Goal: Use online tool/utility: Utilize a website feature to perform a specific function

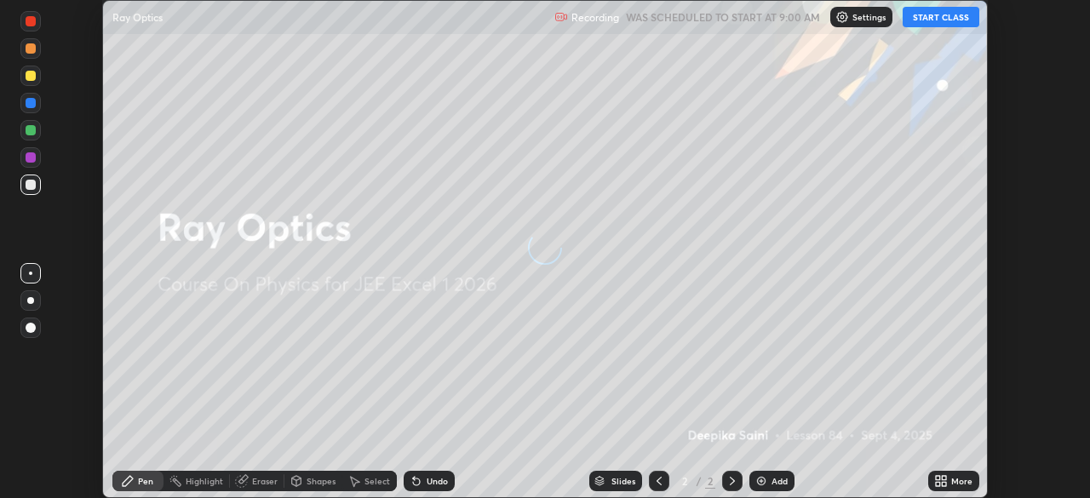
scroll to position [498, 1089]
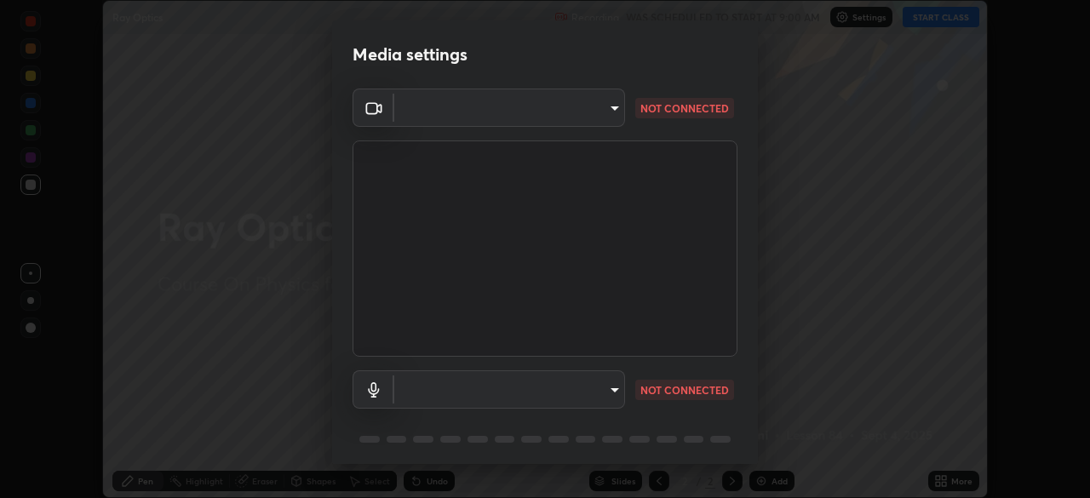
type input "100c0e0e409b1508d569c815e84311e0868d033d0fb9fb46bc53c870fbf18875"
type input "default"
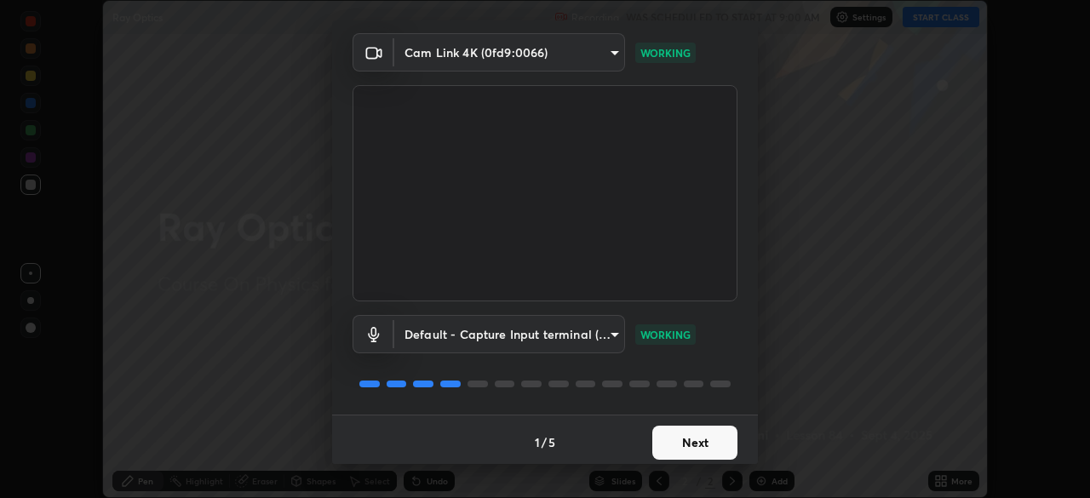
scroll to position [60, 0]
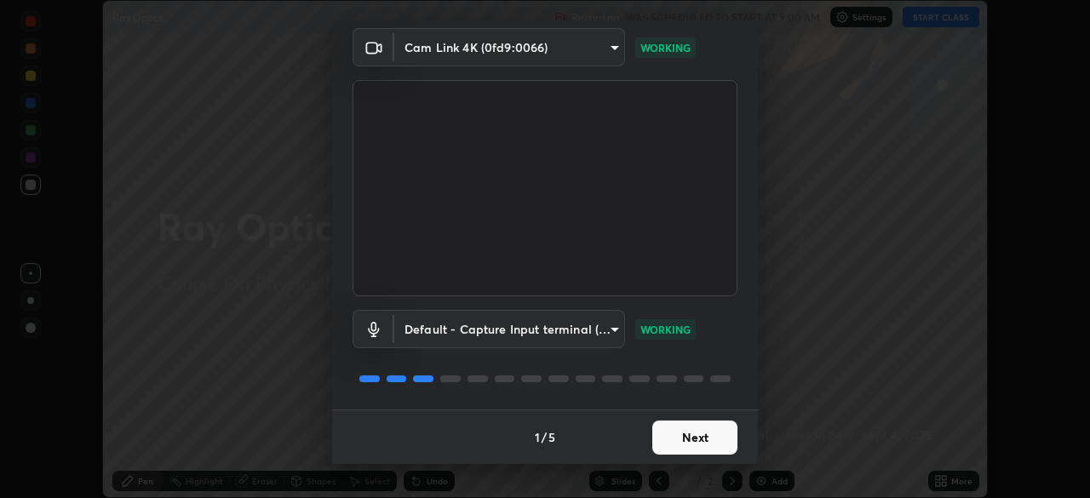
click at [660, 436] on button "Next" at bounding box center [694, 438] width 85 height 34
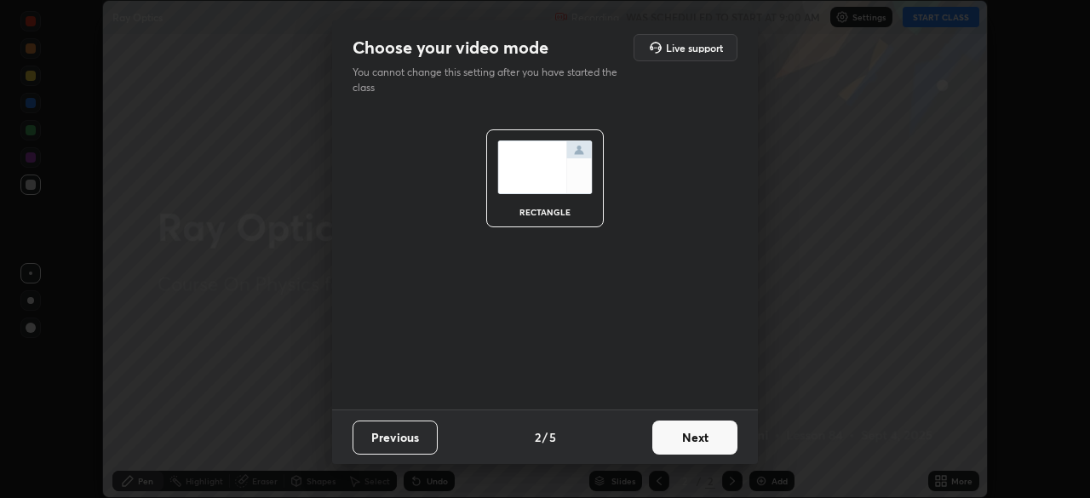
click at [662, 437] on button "Next" at bounding box center [694, 438] width 85 height 34
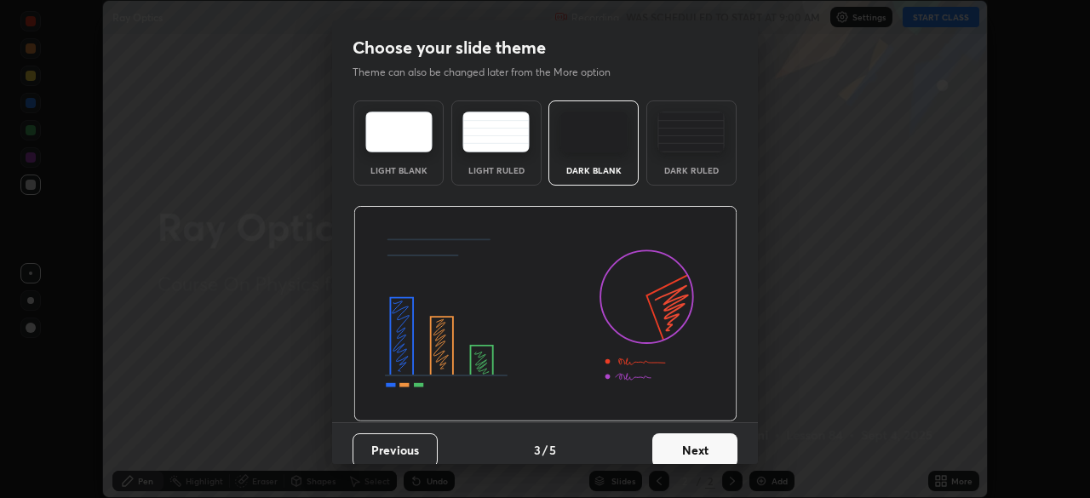
click at [662, 435] on button "Next" at bounding box center [694, 451] width 85 height 34
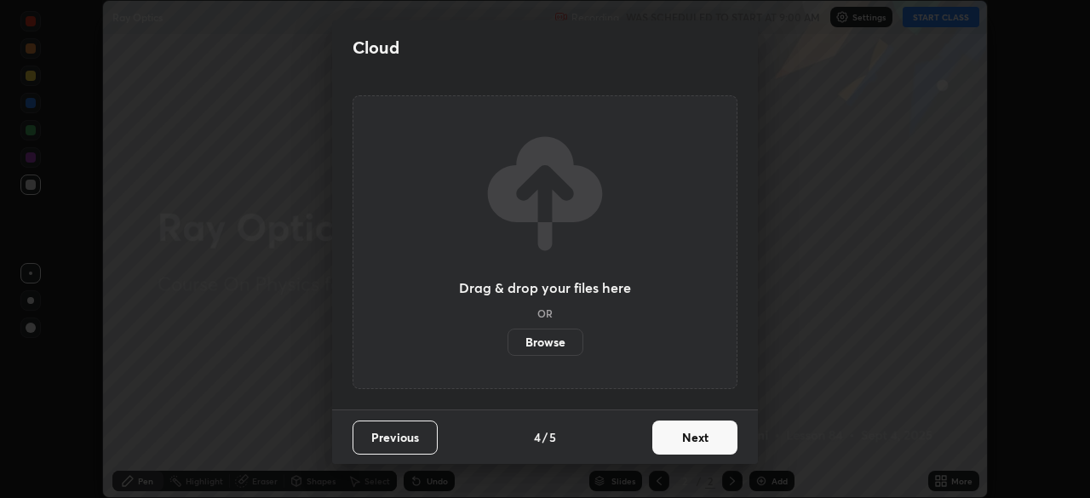
click at [661, 435] on button "Next" at bounding box center [694, 438] width 85 height 34
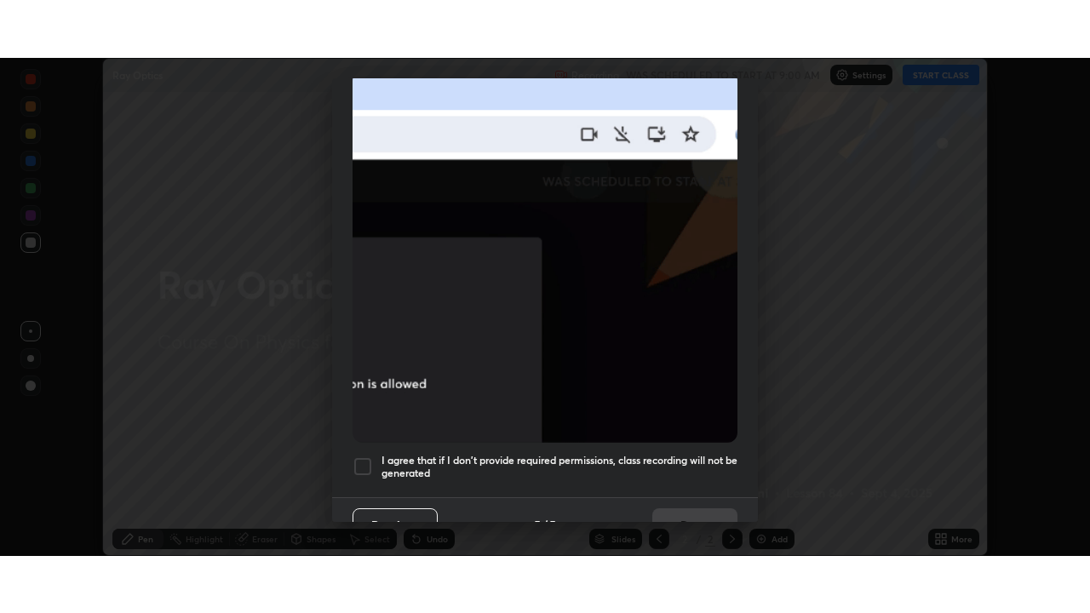
scroll to position [408, 0]
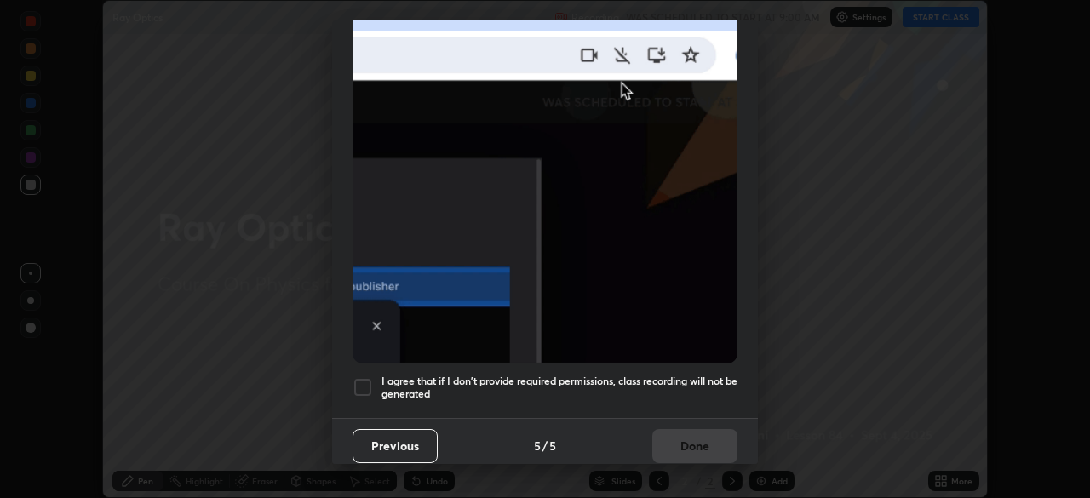
click at [524, 375] on h5 "I agree that if I don't provide required permissions, class recording will not …" at bounding box center [560, 388] width 356 height 26
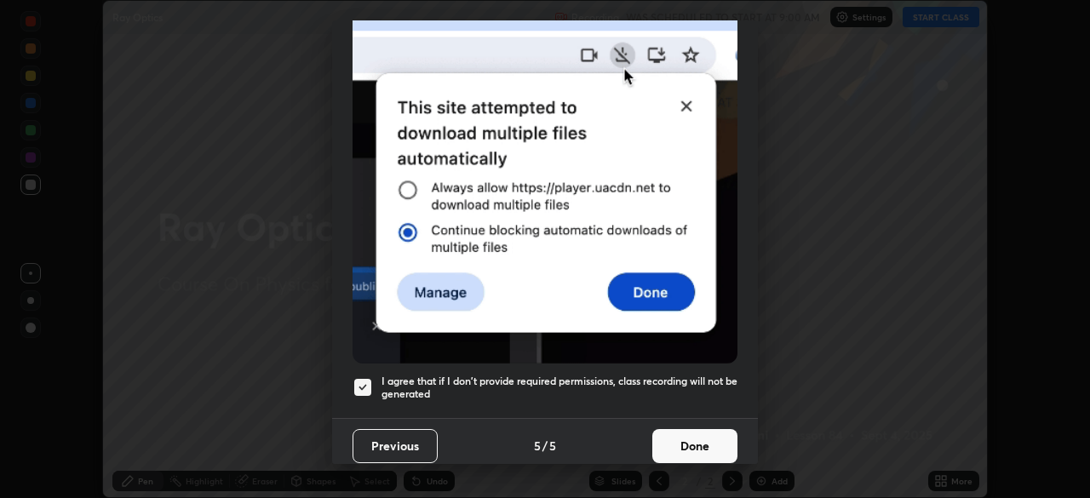
click at [662, 436] on button "Done" at bounding box center [694, 446] width 85 height 34
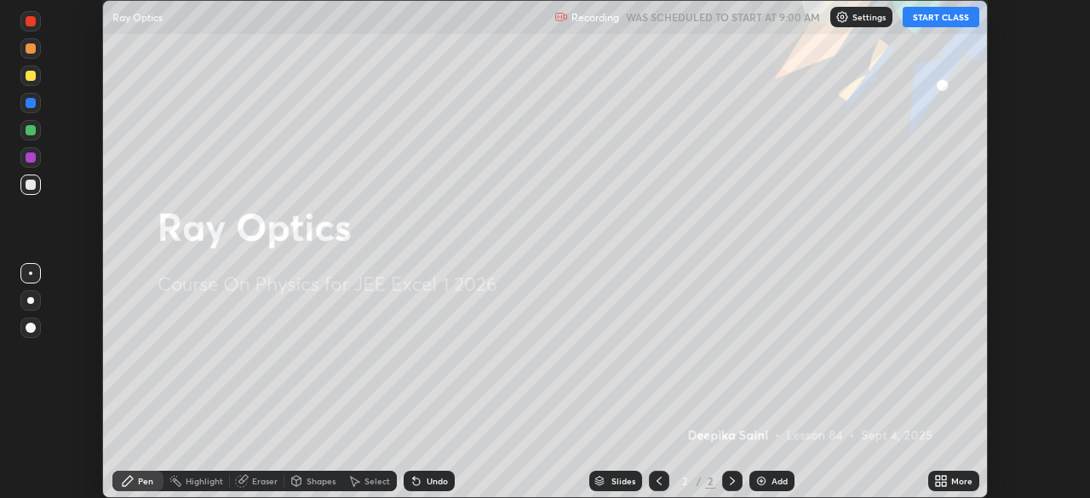
click at [947, 14] on button "START CLASS" at bounding box center [941, 17] width 77 height 20
click at [946, 482] on icon at bounding box center [944, 484] width 4 height 4
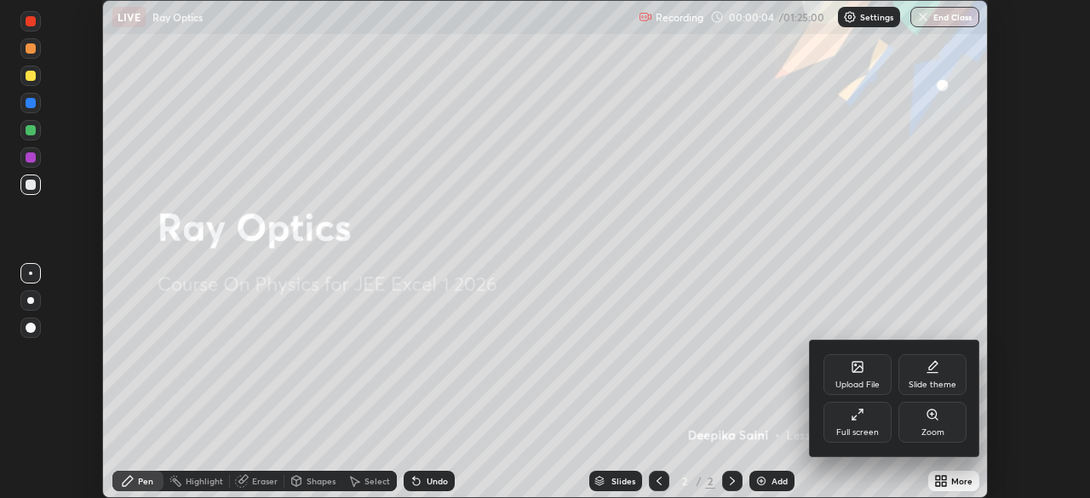
click at [876, 429] on div "Full screen" at bounding box center [857, 432] width 43 height 9
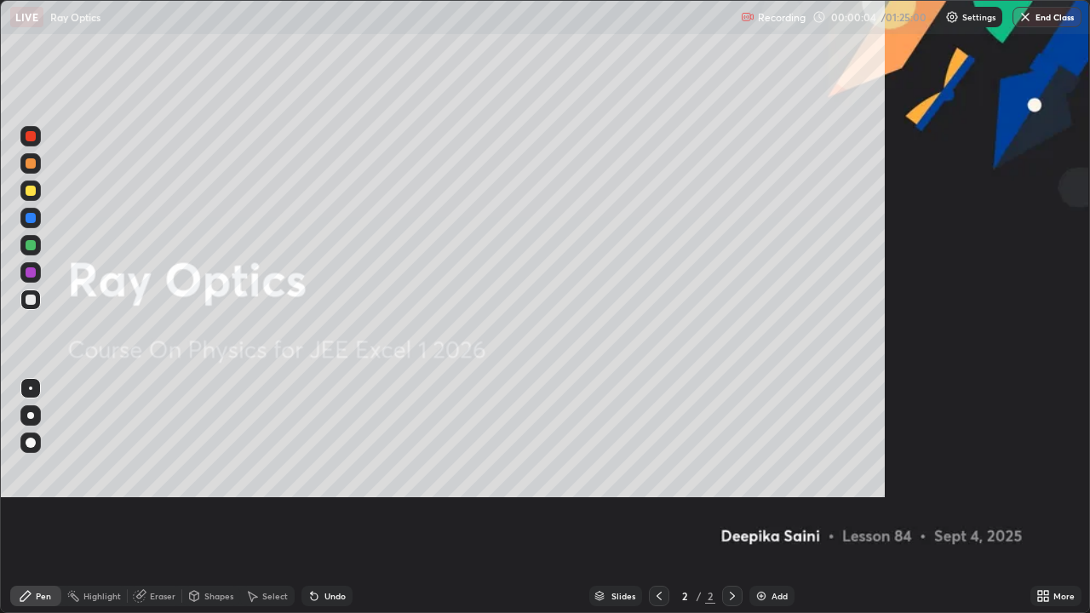
scroll to position [613, 1090]
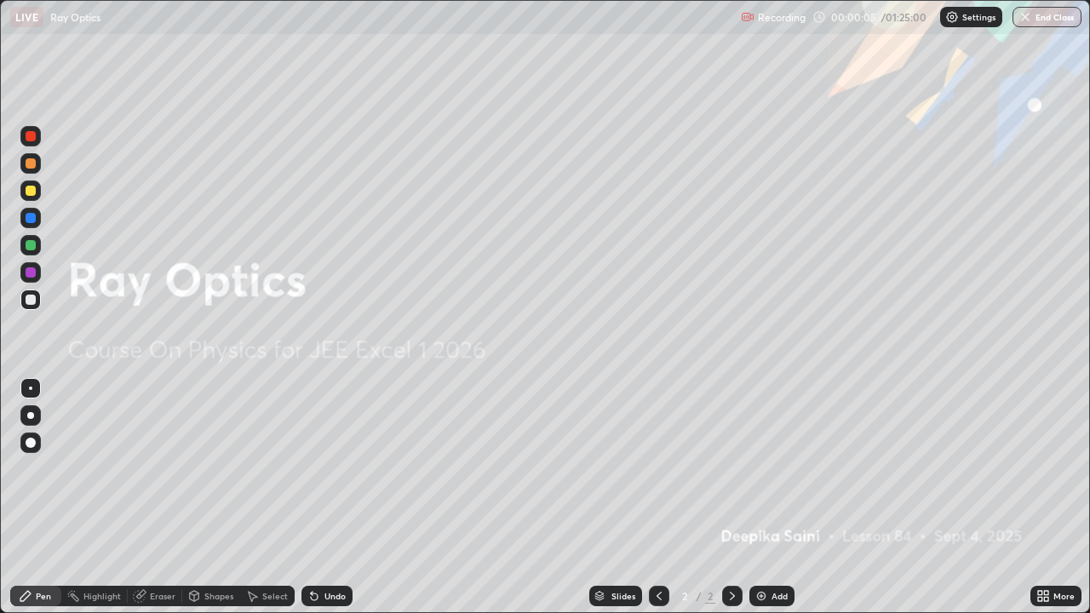
click at [779, 497] on div "Add" at bounding box center [780, 596] width 16 height 9
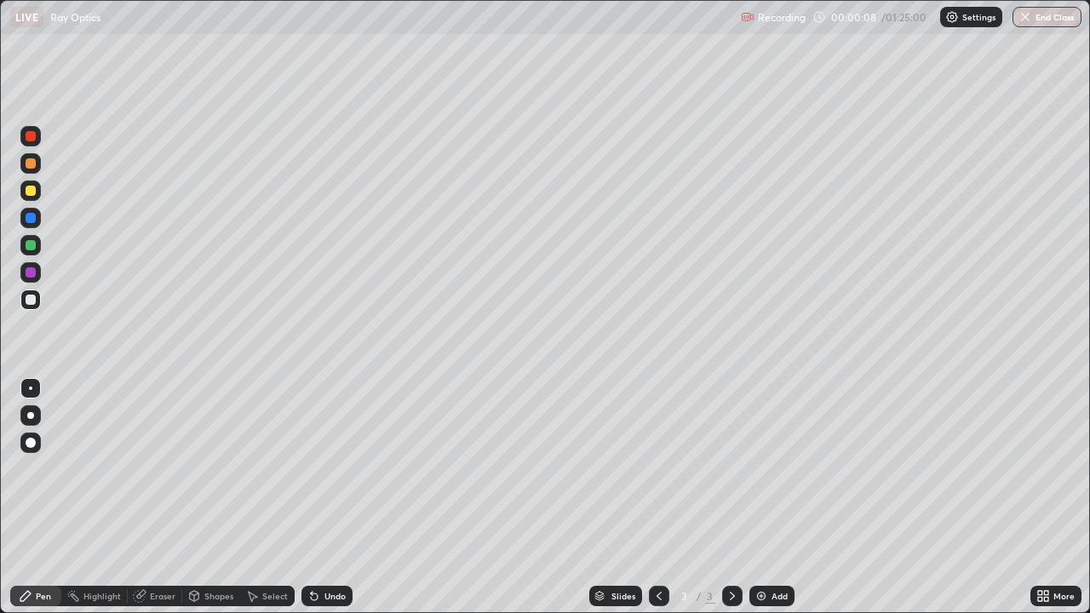
click at [31, 416] on div at bounding box center [30, 415] width 7 height 7
click at [31, 249] on div at bounding box center [31, 245] width 10 height 10
click at [31, 221] on div at bounding box center [31, 218] width 10 height 10
click at [28, 273] on div at bounding box center [31, 272] width 10 height 10
click at [204, 497] on div "Shapes" at bounding box center [218, 596] width 29 height 9
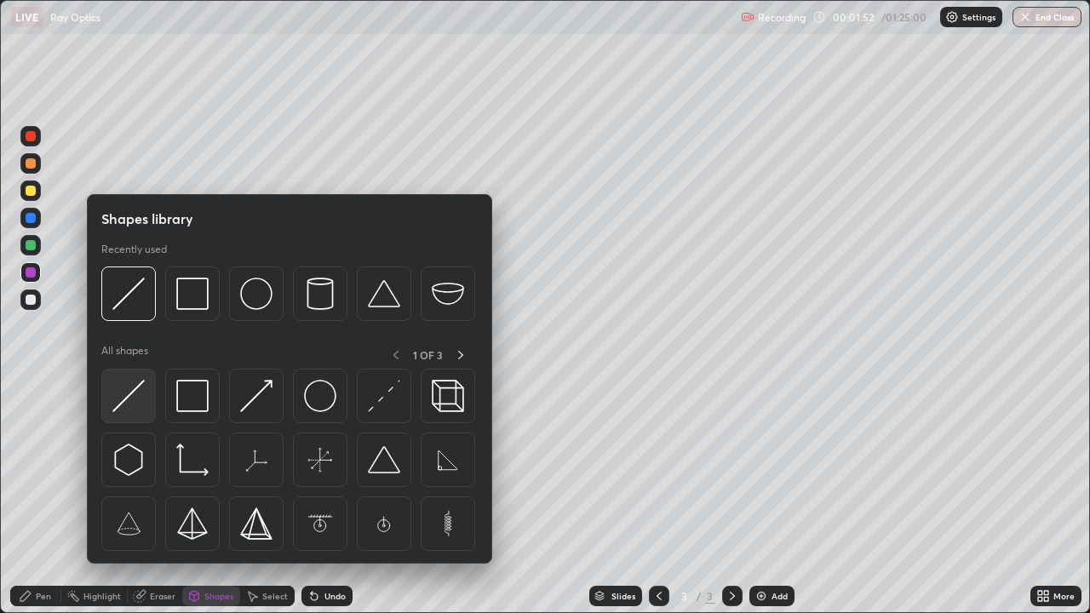
click at [132, 410] on img at bounding box center [128, 396] width 32 height 32
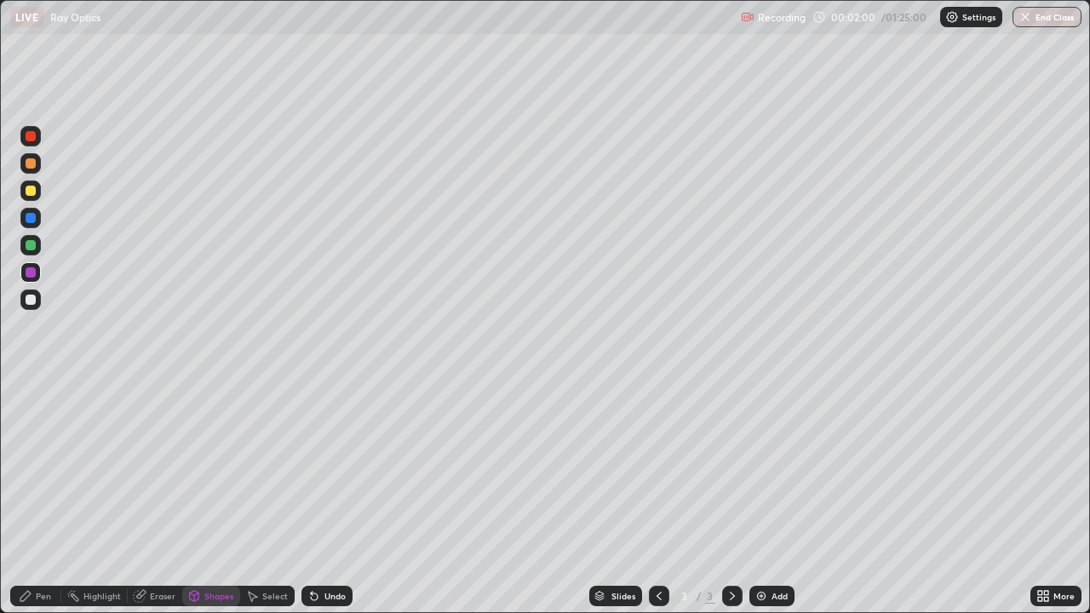
click at [45, 497] on div "Pen" at bounding box center [43, 596] width 15 height 9
click at [30, 300] on div at bounding box center [31, 300] width 10 height 10
click at [200, 497] on div "Shapes" at bounding box center [211, 596] width 58 height 20
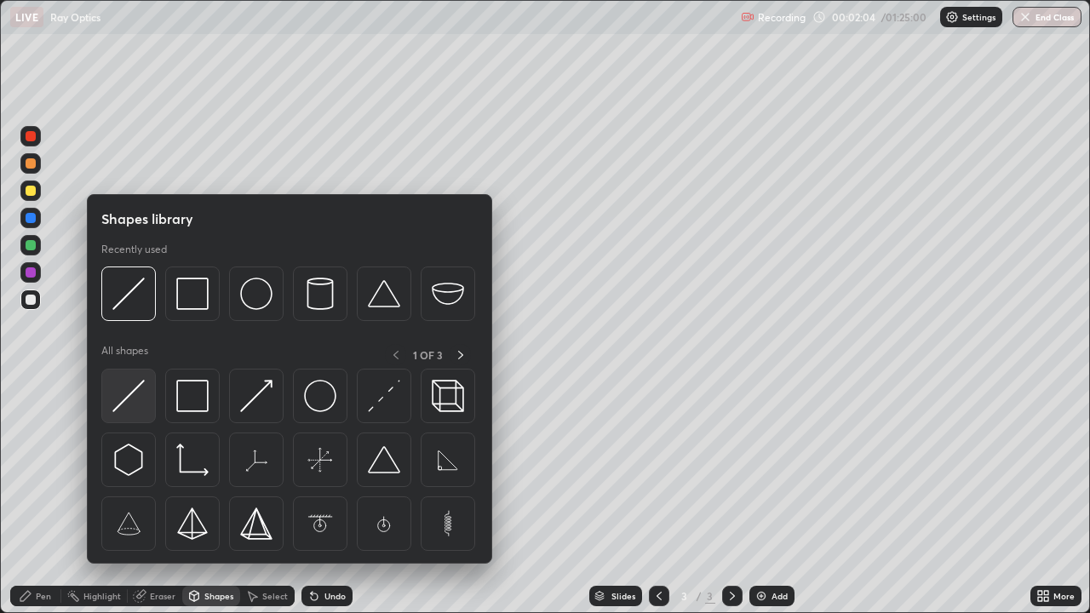
click at [123, 405] on img at bounding box center [128, 396] width 32 height 32
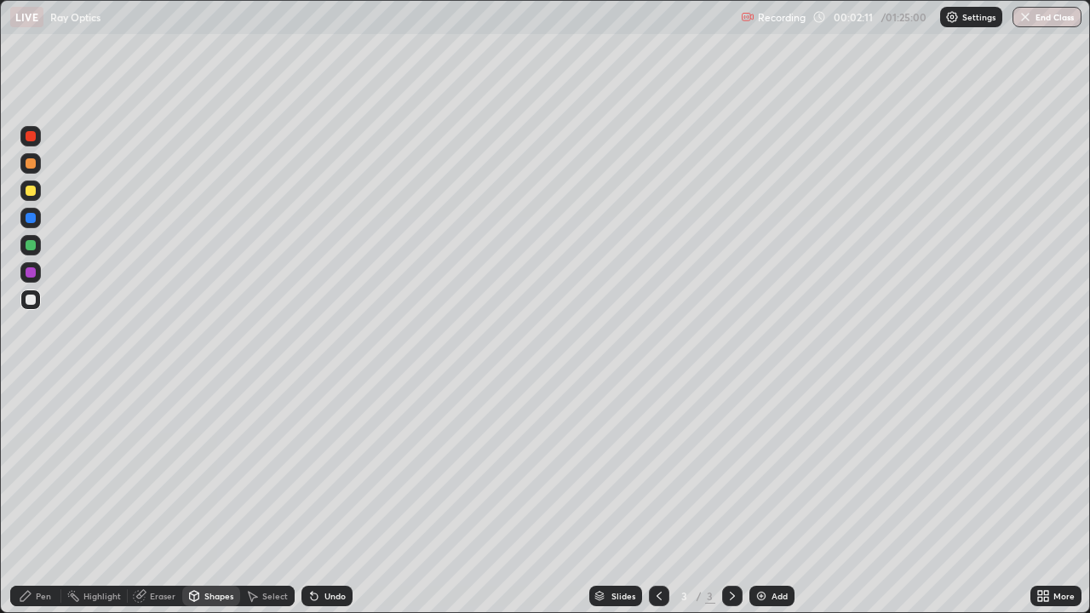
click at [0, 463] on div "Setting up your live class" at bounding box center [545, 306] width 1090 height 613
click at [0, 464] on div "Setting up your live class" at bounding box center [545, 306] width 1090 height 613
click at [27, 186] on div at bounding box center [31, 191] width 10 height 10
click at [314, 497] on icon at bounding box center [314, 597] width 7 height 7
click at [313, 497] on icon at bounding box center [314, 597] width 7 height 7
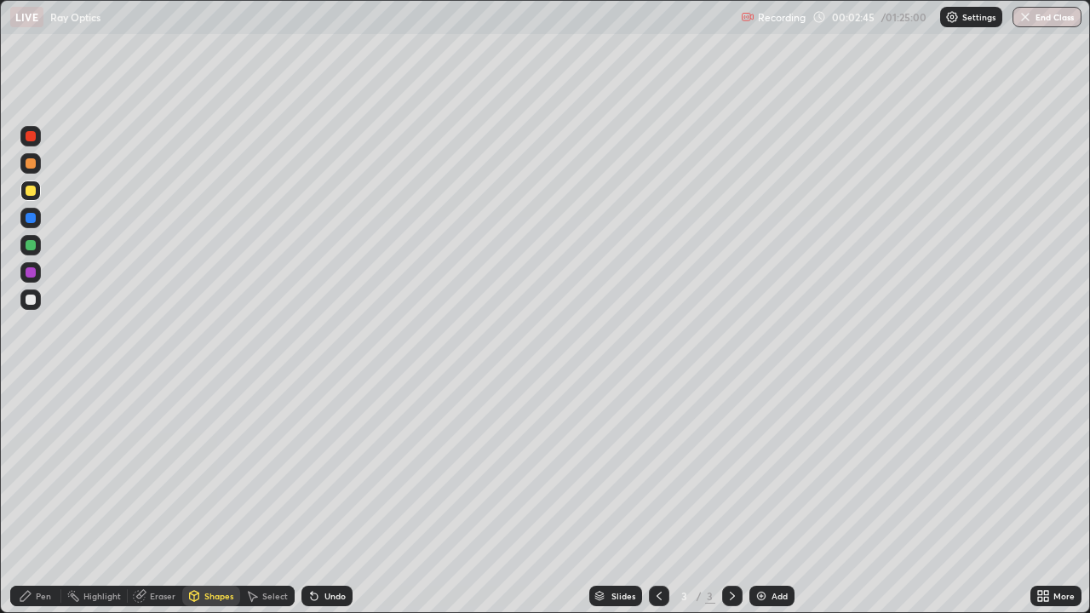
click at [338, 497] on div "Undo" at bounding box center [335, 596] width 21 height 9
click at [336, 497] on div "Undo" at bounding box center [335, 596] width 21 height 9
click at [332, 497] on div "Undo" at bounding box center [335, 596] width 21 height 9
click at [49, 497] on div "Pen" at bounding box center [43, 596] width 15 height 9
click at [29, 162] on div at bounding box center [31, 163] width 10 height 10
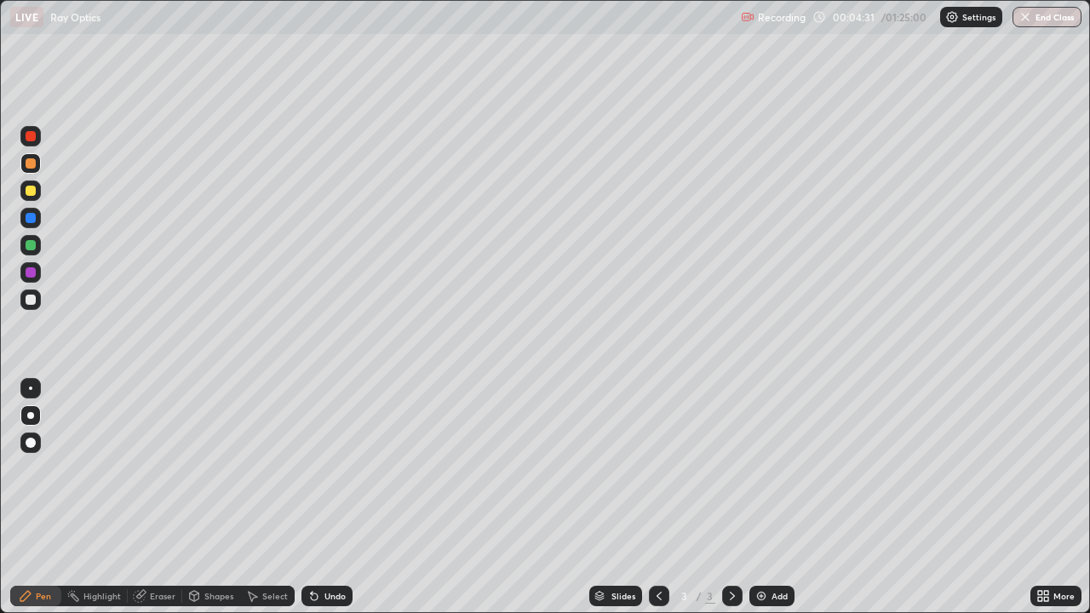
click at [160, 497] on div "Eraser" at bounding box center [155, 596] width 55 height 20
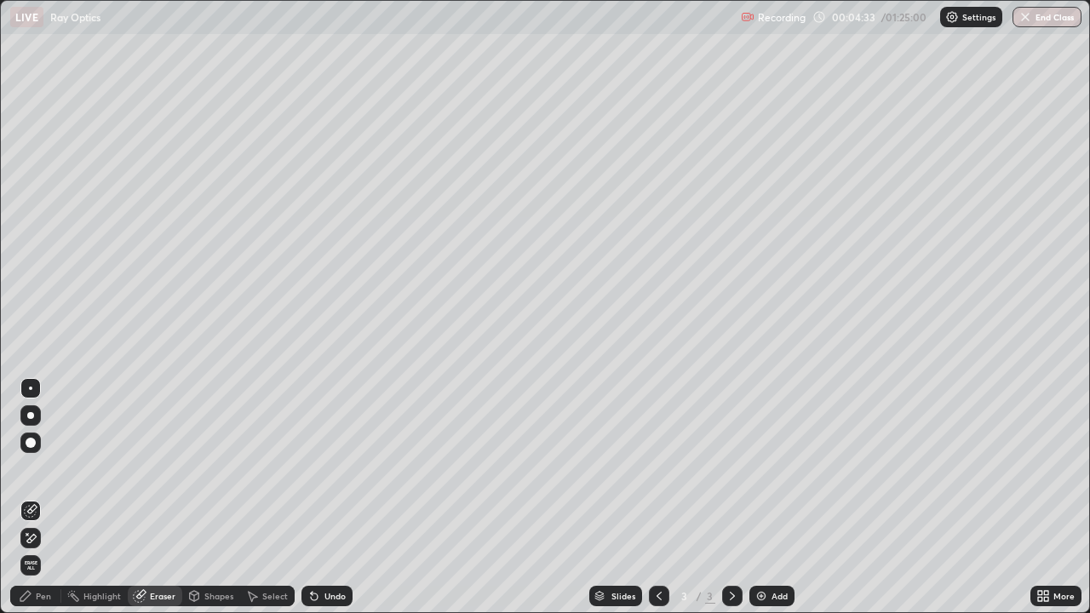
click at [33, 497] on div "Pen" at bounding box center [35, 596] width 51 height 20
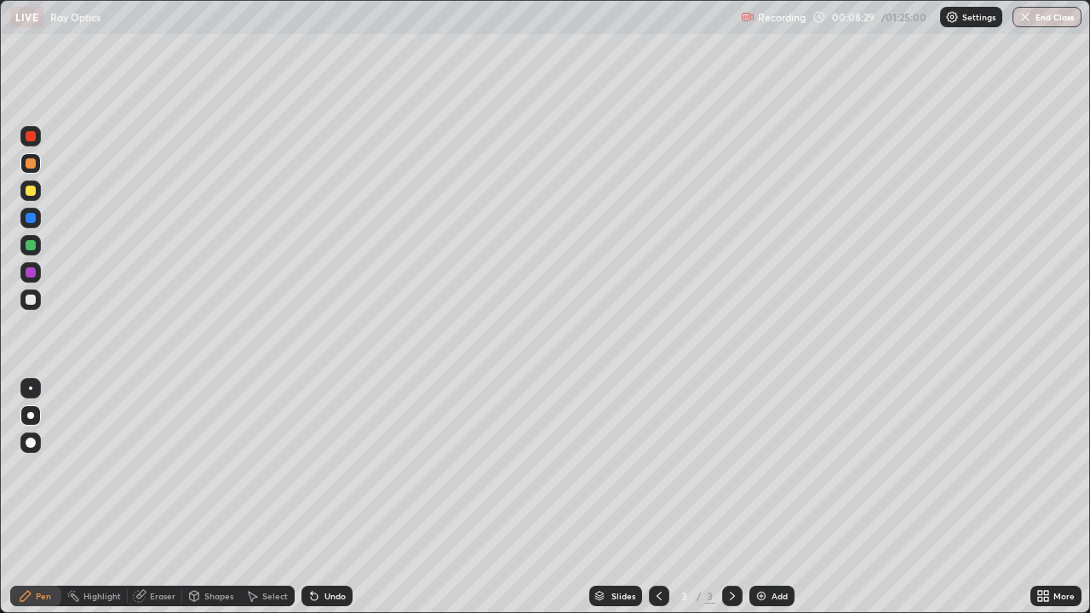
click at [773, 497] on div "Add" at bounding box center [780, 596] width 16 height 9
click at [32, 274] on div at bounding box center [31, 272] width 10 height 10
click at [30, 301] on div at bounding box center [31, 300] width 10 height 10
click at [28, 272] on div at bounding box center [31, 272] width 10 height 10
click at [204, 497] on div "Shapes" at bounding box center [218, 596] width 29 height 9
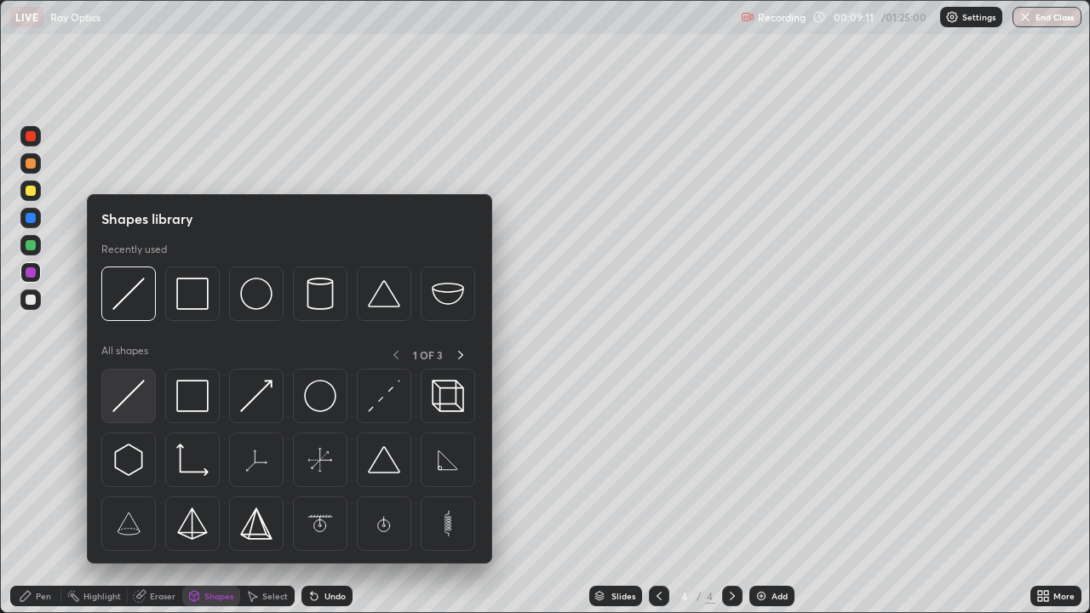
click at [132, 398] on img at bounding box center [128, 396] width 32 height 32
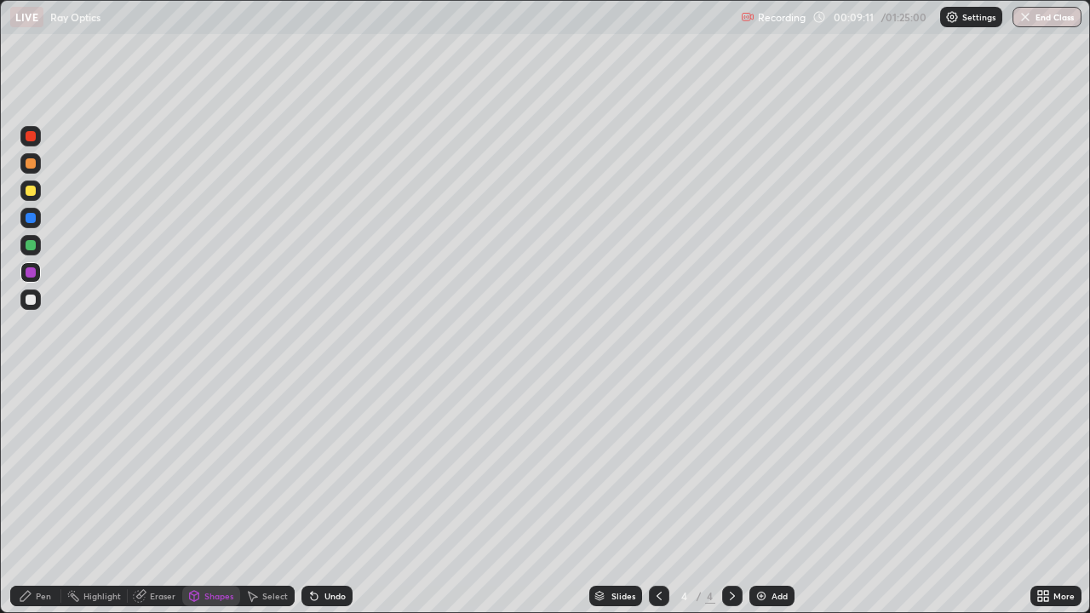
click at [31, 189] on div at bounding box center [31, 191] width 10 height 10
click at [32, 134] on div at bounding box center [31, 136] width 10 height 10
click at [313, 497] on icon at bounding box center [314, 597] width 7 height 7
click at [312, 497] on icon at bounding box center [314, 597] width 7 height 7
click at [313, 497] on icon at bounding box center [314, 597] width 7 height 7
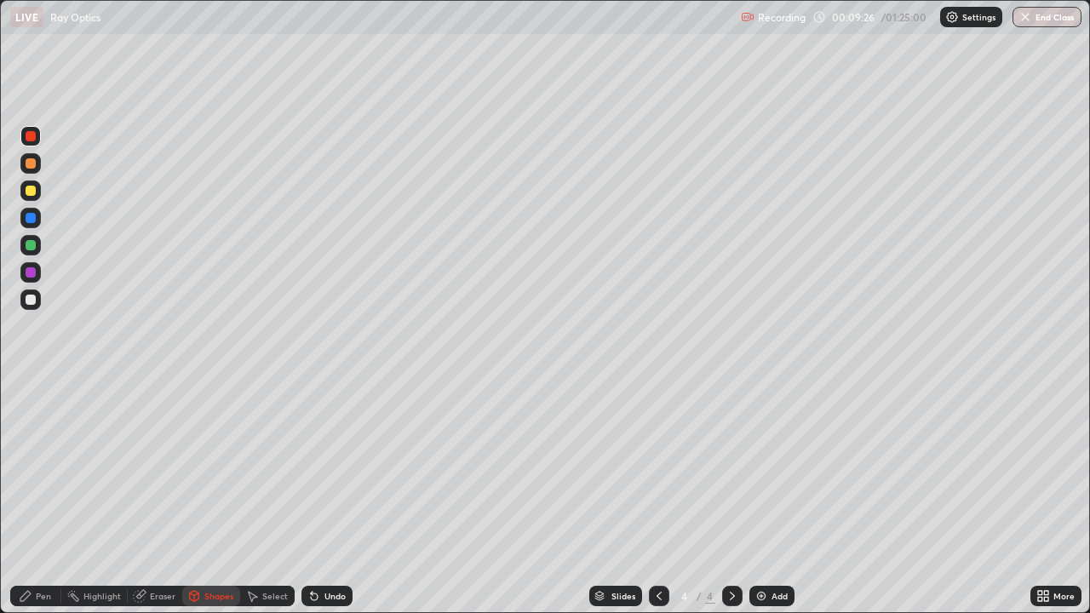
click at [313, 497] on icon at bounding box center [314, 597] width 7 height 7
click at [39, 497] on div "Pen" at bounding box center [35, 596] width 51 height 20
click at [27, 272] on div at bounding box center [31, 272] width 10 height 10
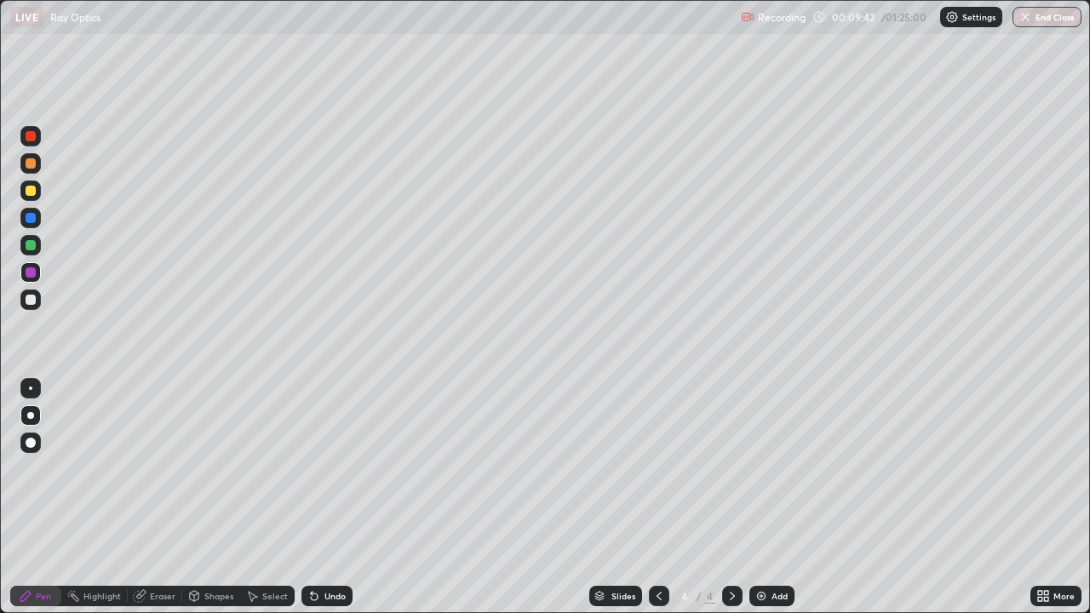
click at [204, 497] on div "Shapes" at bounding box center [218, 596] width 29 height 9
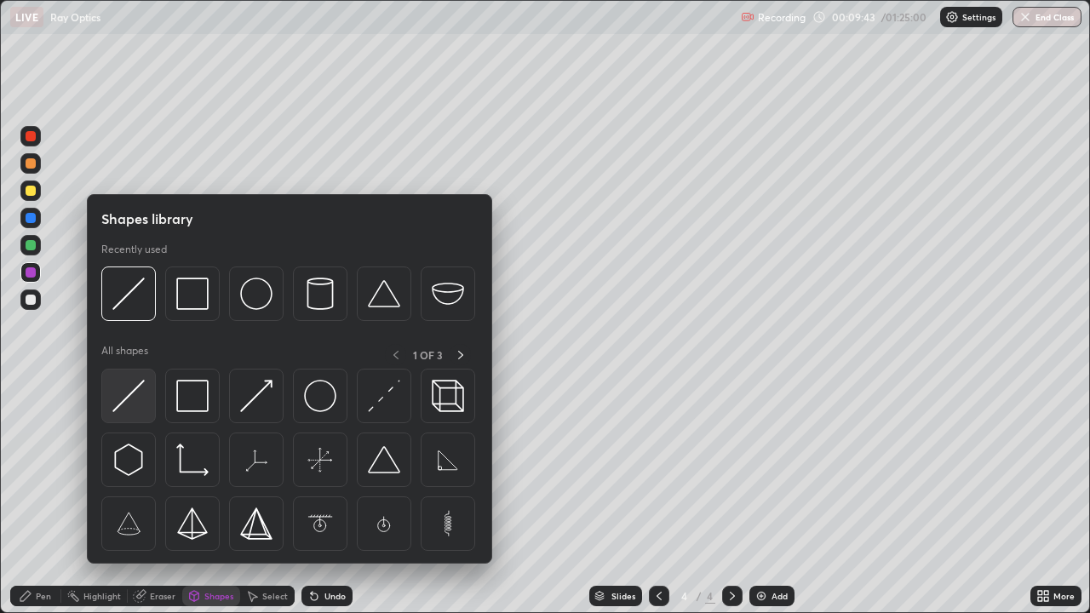
click at [129, 404] on img at bounding box center [128, 396] width 32 height 32
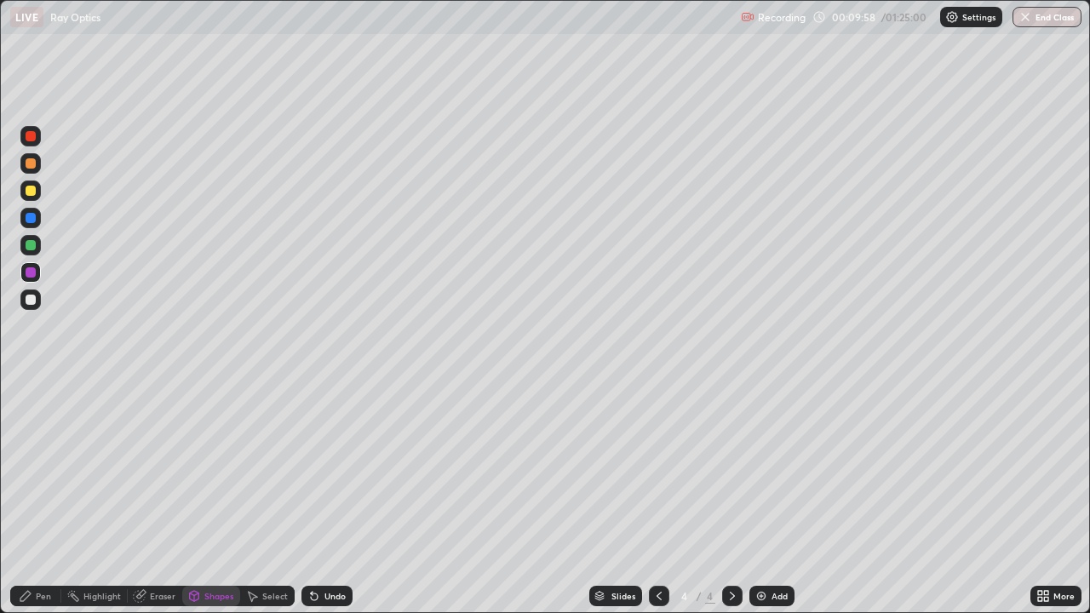
click at [330, 497] on div "Undo" at bounding box center [335, 596] width 21 height 9
click at [31, 243] on div at bounding box center [31, 245] width 10 height 10
click at [33, 497] on div "Pen" at bounding box center [35, 596] width 51 height 20
click at [778, 497] on div "Add" at bounding box center [780, 596] width 16 height 9
click at [158, 497] on div "Eraser" at bounding box center [163, 596] width 26 height 9
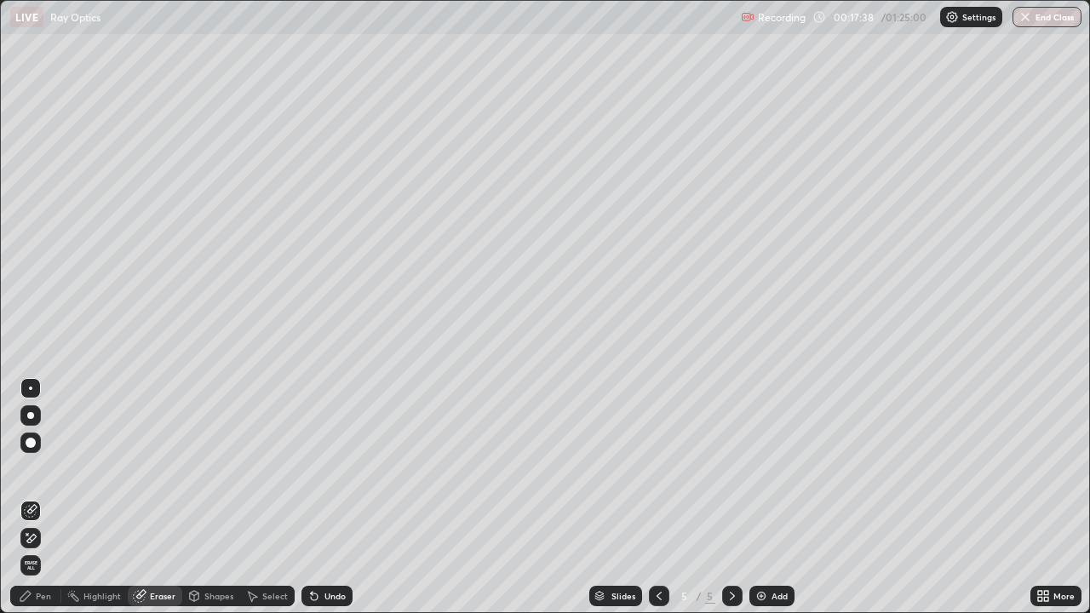
click at [37, 497] on div "Pen" at bounding box center [43, 596] width 15 height 9
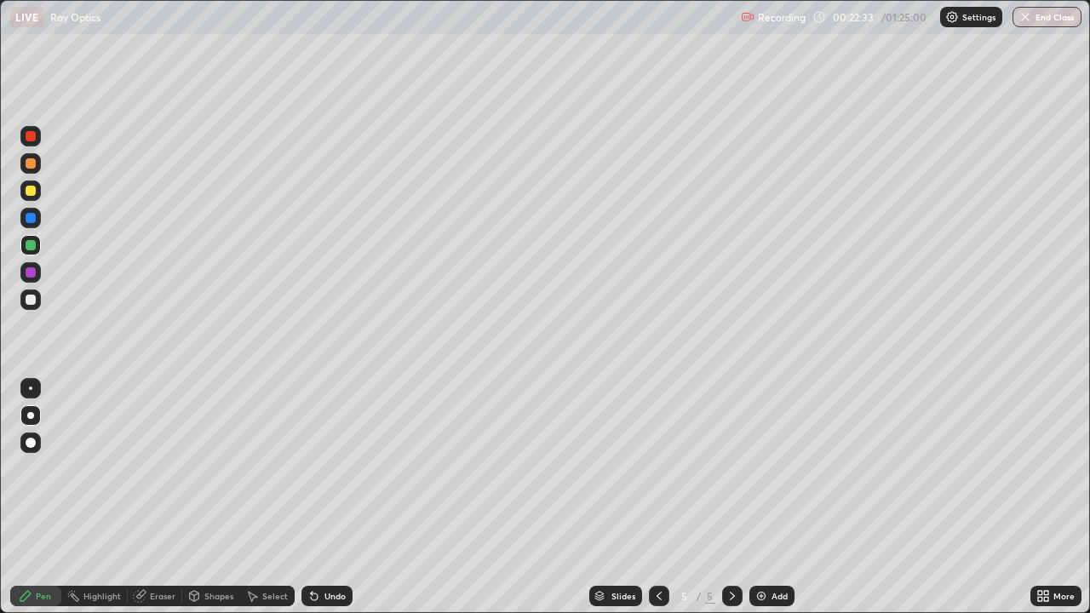
click at [766, 497] on img at bounding box center [762, 596] width 14 height 14
click at [26, 245] on div at bounding box center [31, 245] width 10 height 10
click at [167, 497] on div "Eraser" at bounding box center [163, 596] width 26 height 9
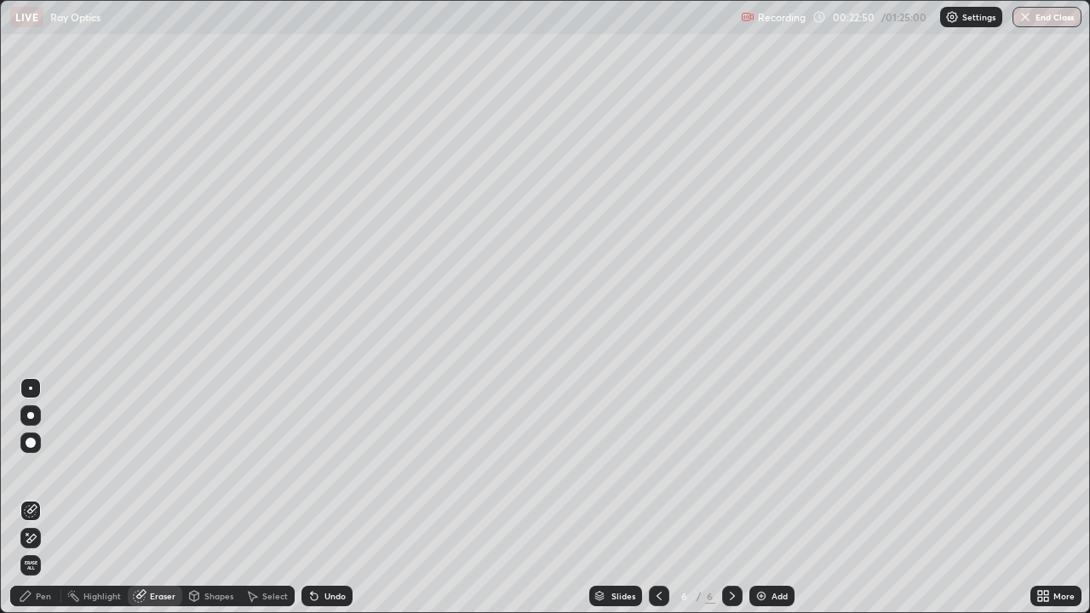
click at [38, 497] on div "Pen" at bounding box center [43, 596] width 15 height 9
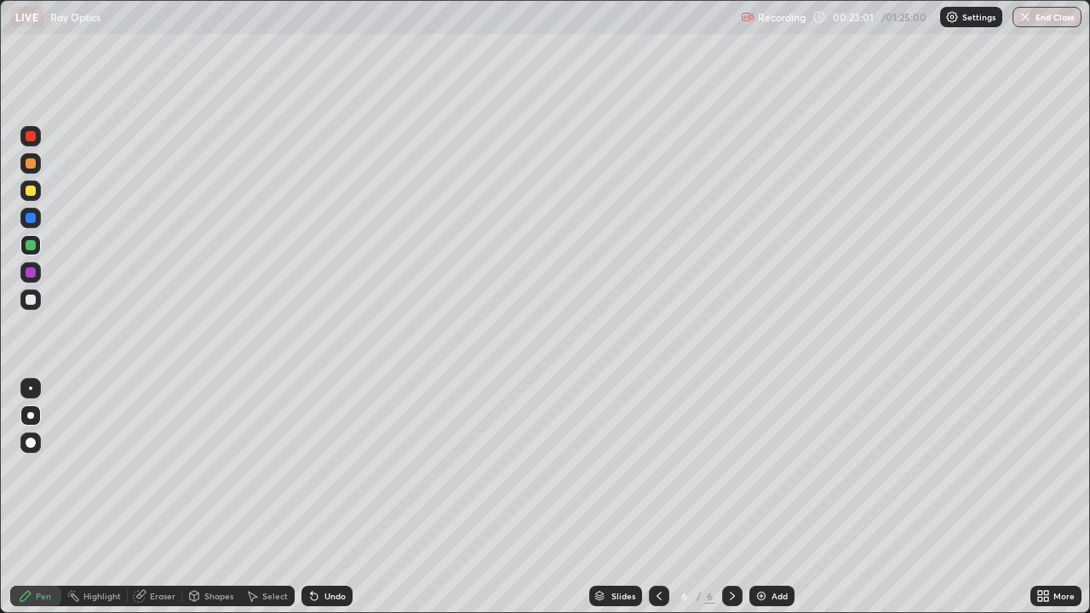
click at [203, 497] on div "Shapes" at bounding box center [211, 596] width 58 height 20
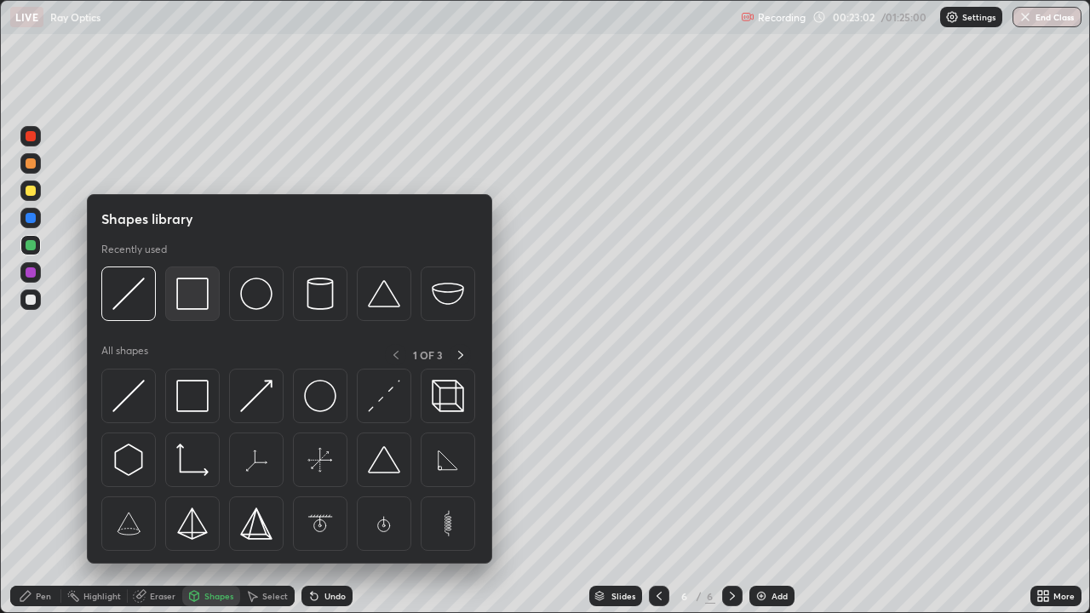
click at [187, 317] on div at bounding box center [192, 294] width 55 height 55
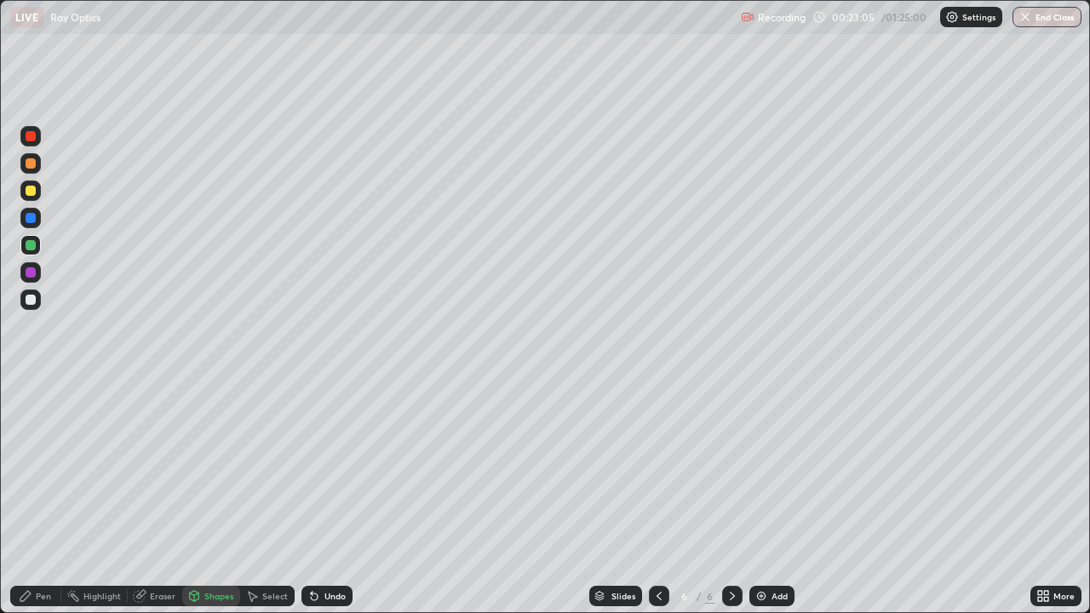
click at [40, 497] on div "Pen" at bounding box center [43, 596] width 15 height 9
click at [29, 302] on div at bounding box center [31, 300] width 10 height 10
click at [32, 193] on div at bounding box center [31, 191] width 10 height 10
click at [34, 163] on div at bounding box center [31, 163] width 10 height 10
click at [210, 497] on div "Shapes" at bounding box center [218, 596] width 29 height 9
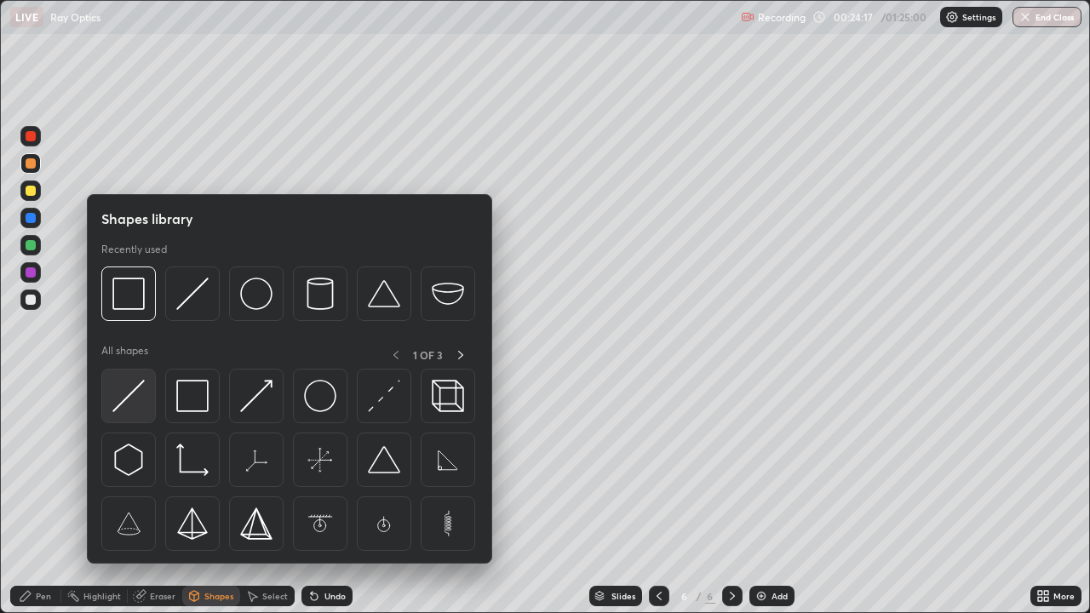
click at [129, 397] on img at bounding box center [128, 396] width 32 height 32
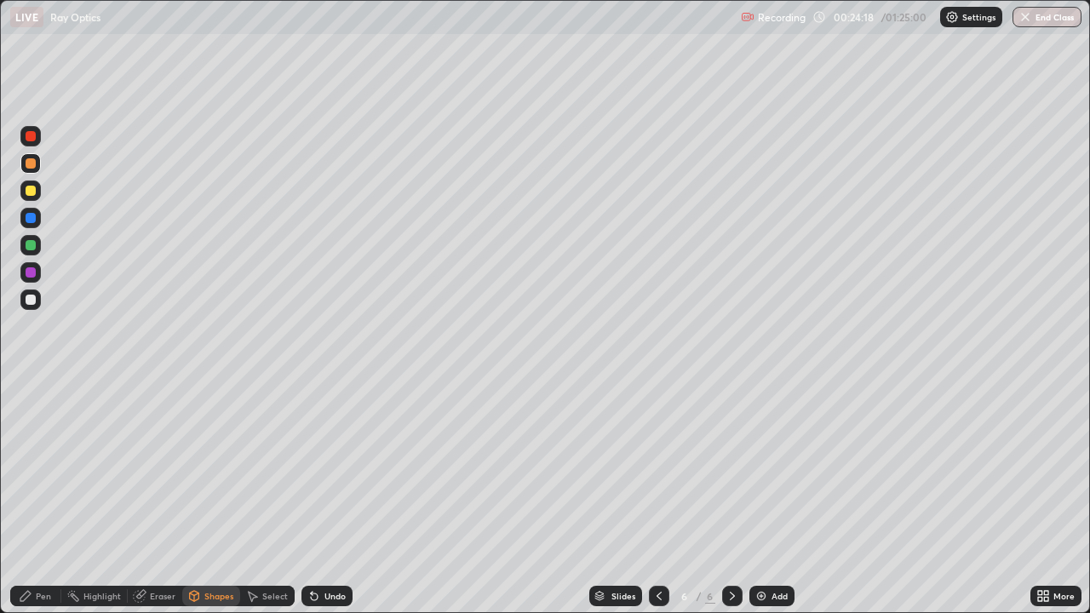
click at [32, 135] on div at bounding box center [31, 136] width 10 height 10
click at [28, 221] on div at bounding box center [31, 218] width 10 height 10
click at [30, 191] on div at bounding box center [31, 191] width 10 height 10
click at [327, 497] on div "Undo" at bounding box center [335, 596] width 21 height 9
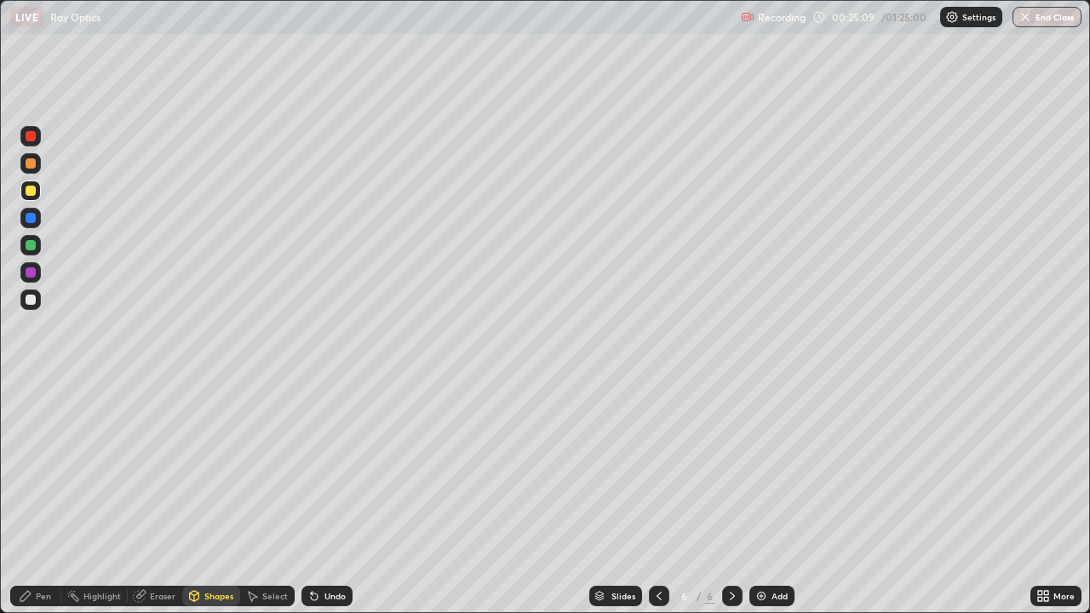
click at [328, 497] on div "Undo" at bounding box center [335, 596] width 21 height 9
click at [327, 497] on div "Undo" at bounding box center [335, 596] width 21 height 9
click at [327, 497] on div "Undo" at bounding box center [327, 596] width 51 height 20
click at [326, 497] on div "Undo" at bounding box center [327, 596] width 51 height 20
click at [327, 497] on div "Undo" at bounding box center [327, 596] width 51 height 20
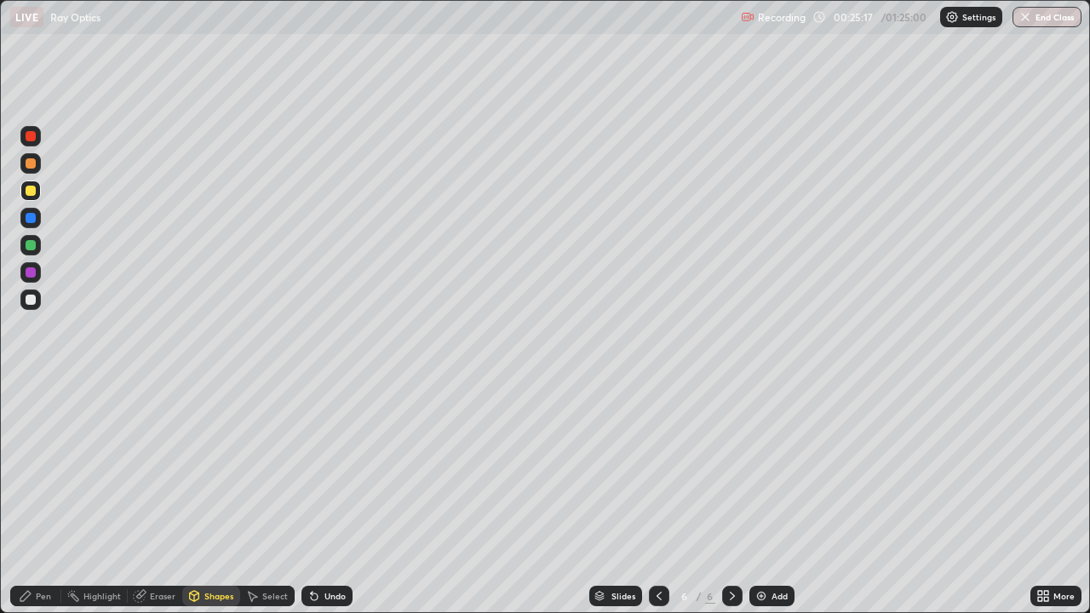
click at [149, 497] on div "Eraser" at bounding box center [155, 596] width 55 height 20
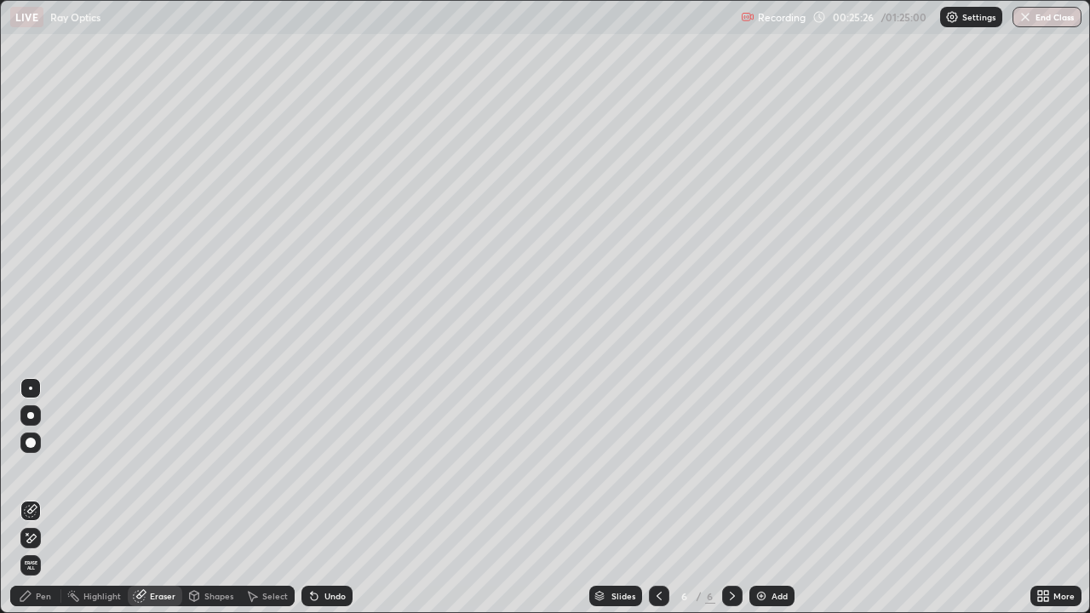
click at [45, 497] on div "Pen" at bounding box center [43, 596] width 15 height 9
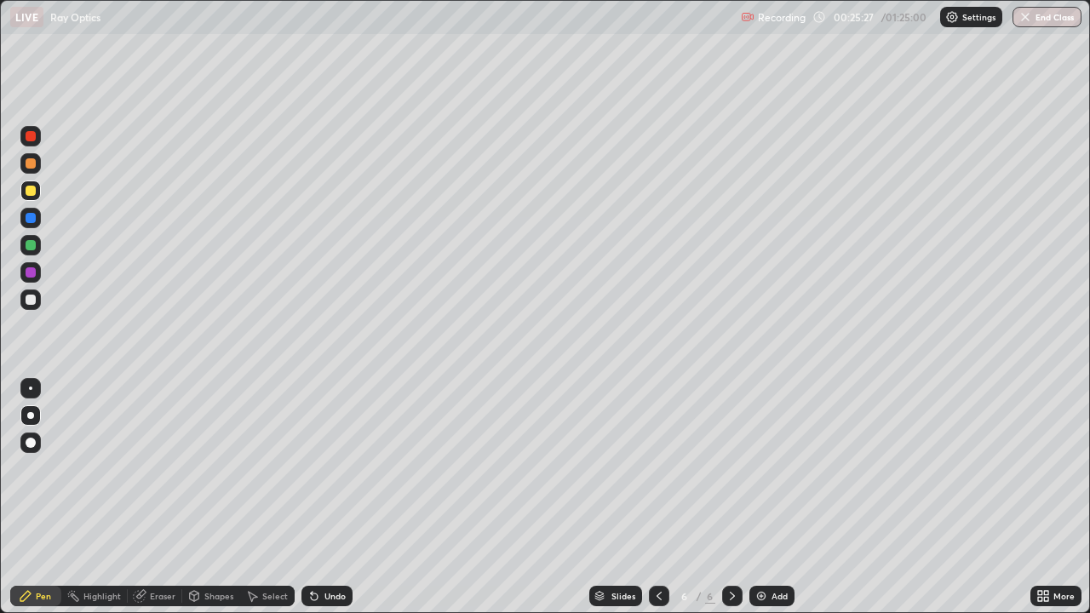
click at [27, 300] on div at bounding box center [31, 300] width 10 height 10
click at [33, 191] on div at bounding box center [31, 191] width 10 height 10
click at [27, 133] on div at bounding box center [31, 136] width 10 height 10
click at [27, 302] on div at bounding box center [31, 300] width 10 height 10
click at [211, 497] on div "Shapes" at bounding box center [218, 596] width 29 height 9
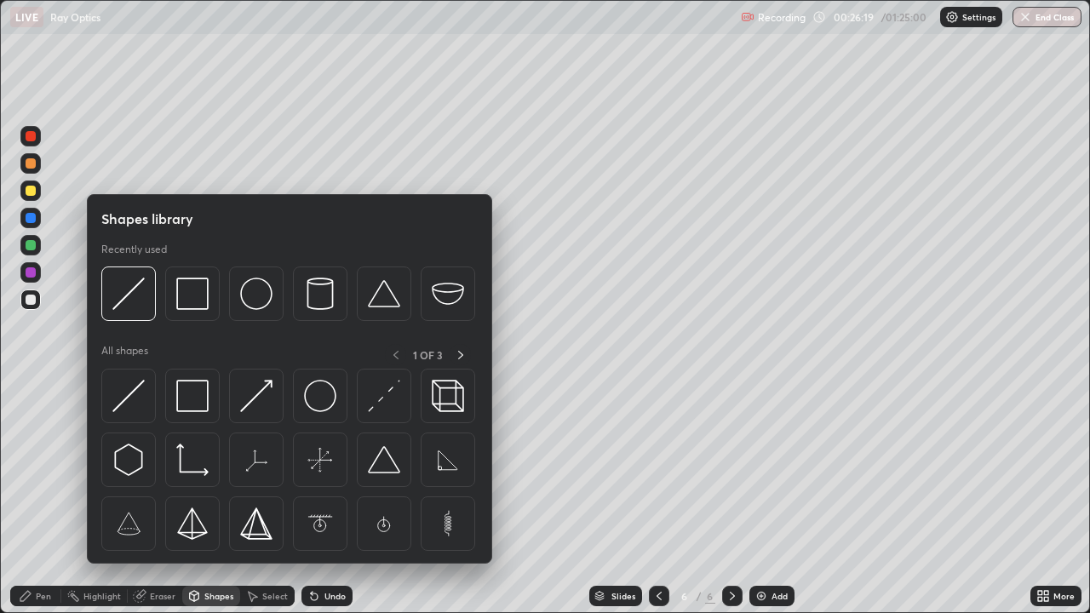
click at [31, 273] on div at bounding box center [31, 272] width 10 height 10
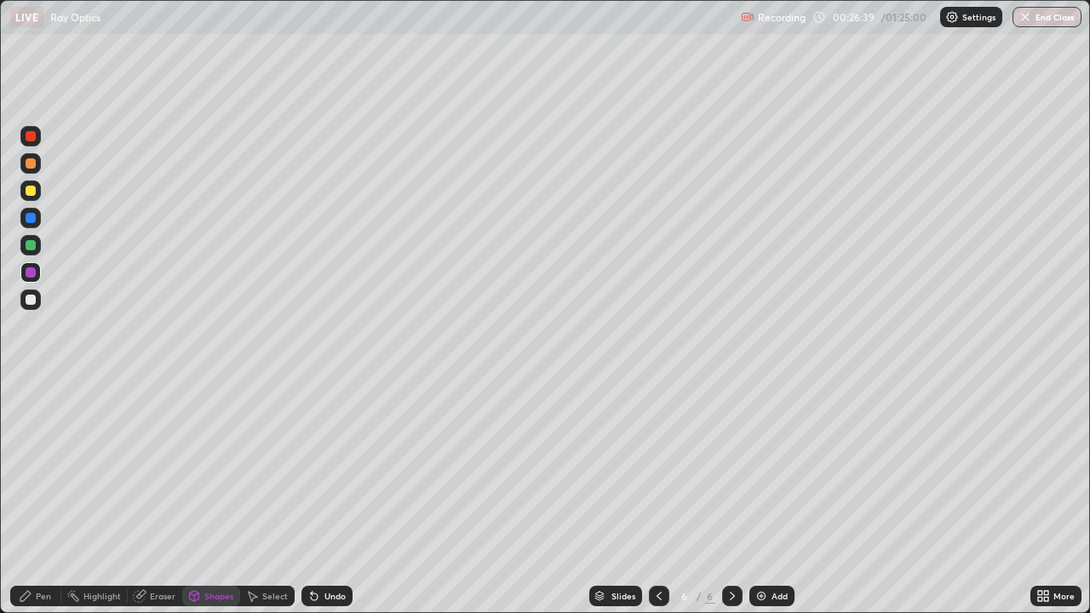
click at [30, 192] on div at bounding box center [31, 191] width 10 height 10
click at [34, 165] on div at bounding box center [31, 163] width 10 height 10
click at [147, 497] on div "Eraser" at bounding box center [155, 596] width 55 height 20
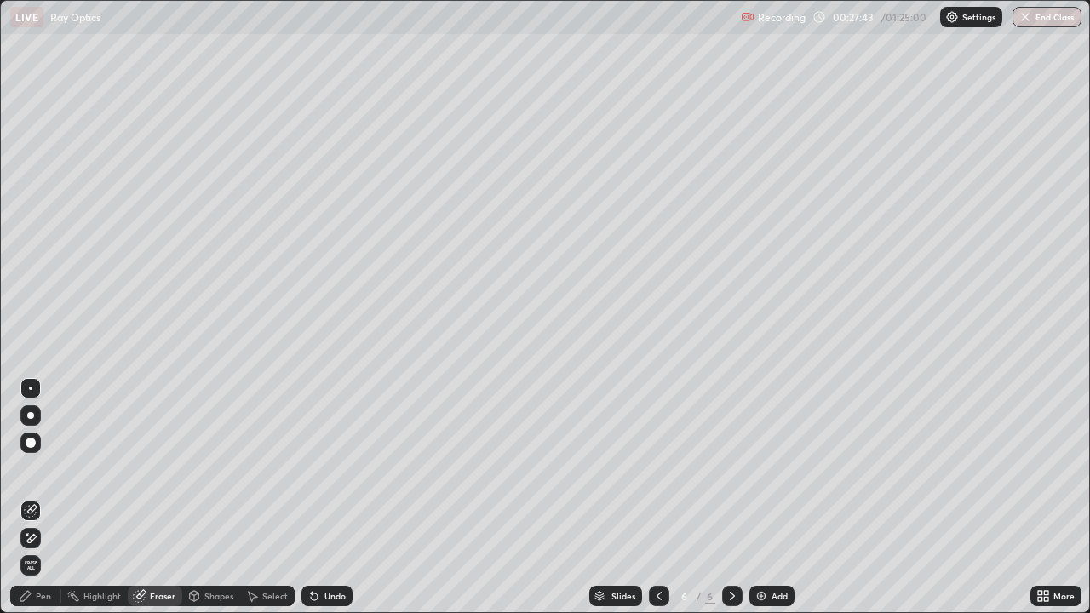
click at [36, 497] on div "Pen" at bounding box center [43, 596] width 15 height 9
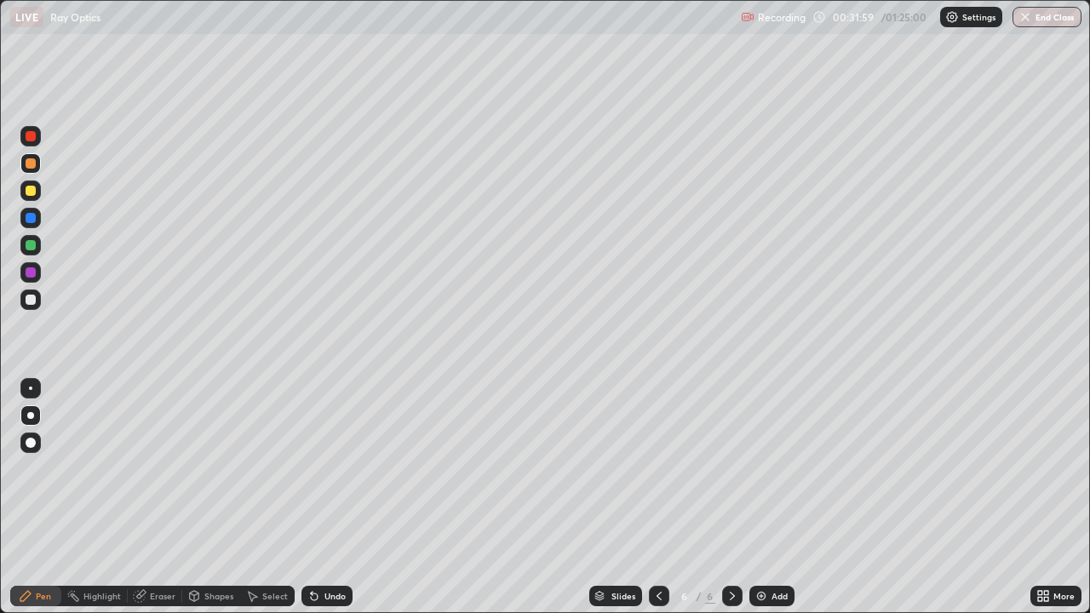
click at [165, 497] on div "Eraser" at bounding box center [163, 596] width 26 height 9
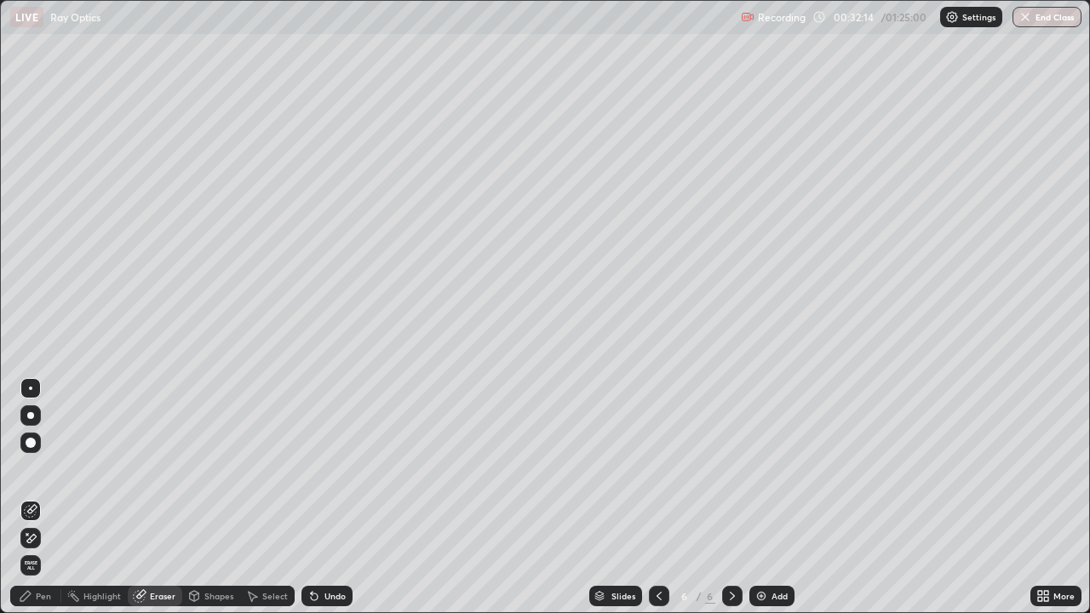
click at [37, 497] on div "Pen" at bounding box center [35, 596] width 51 height 20
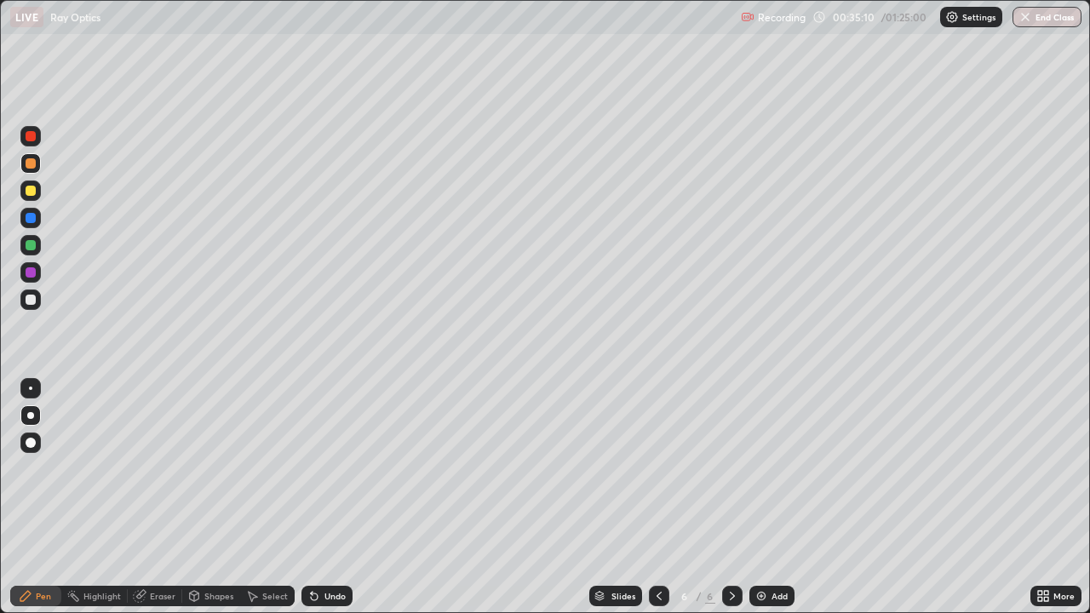
click at [152, 497] on div "Eraser" at bounding box center [163, 596] width 26 height 9
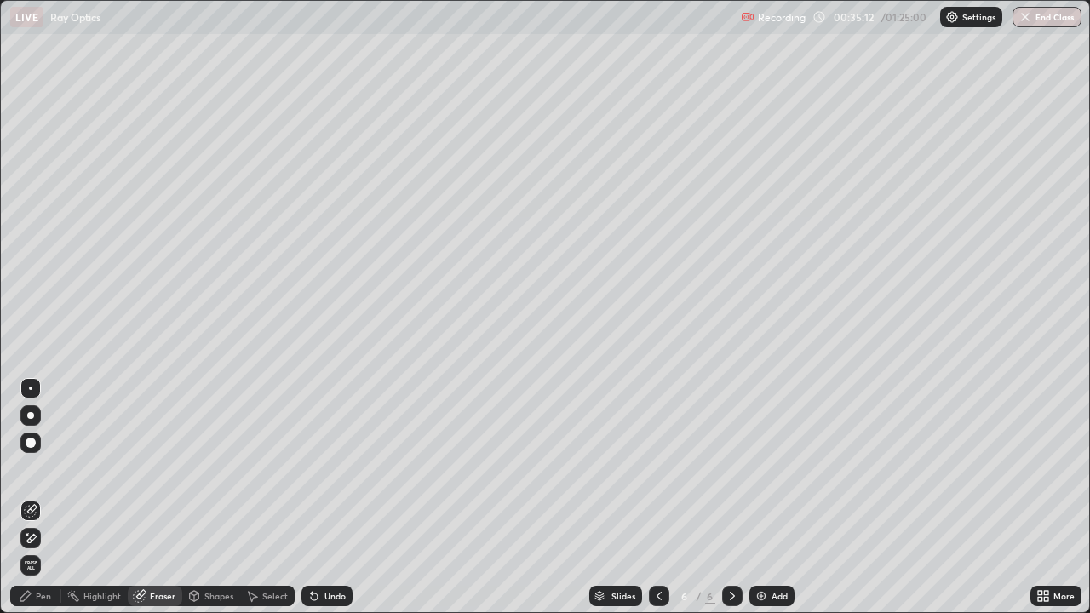
click at [44, 497] on div "Pen" at bounding box center [35, 596] width 51 height 20
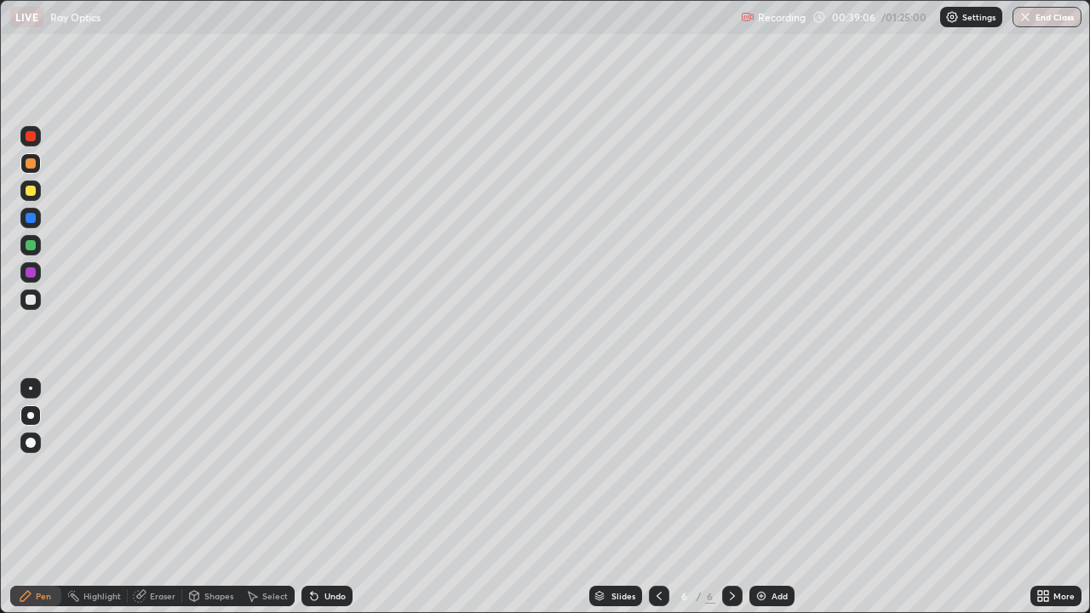
click at [163, 497] on div "Eraser" at bounding box center [163, 596] width 26 height 9
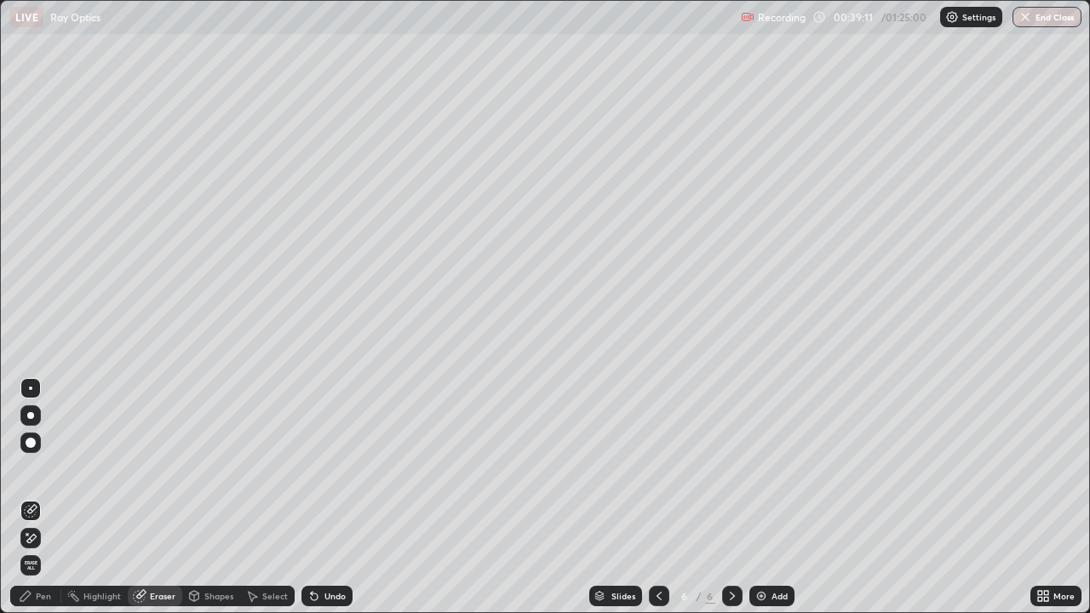
click at [43, 497] on div "Pen" at bounding box center [43, 596] width 15 height 9
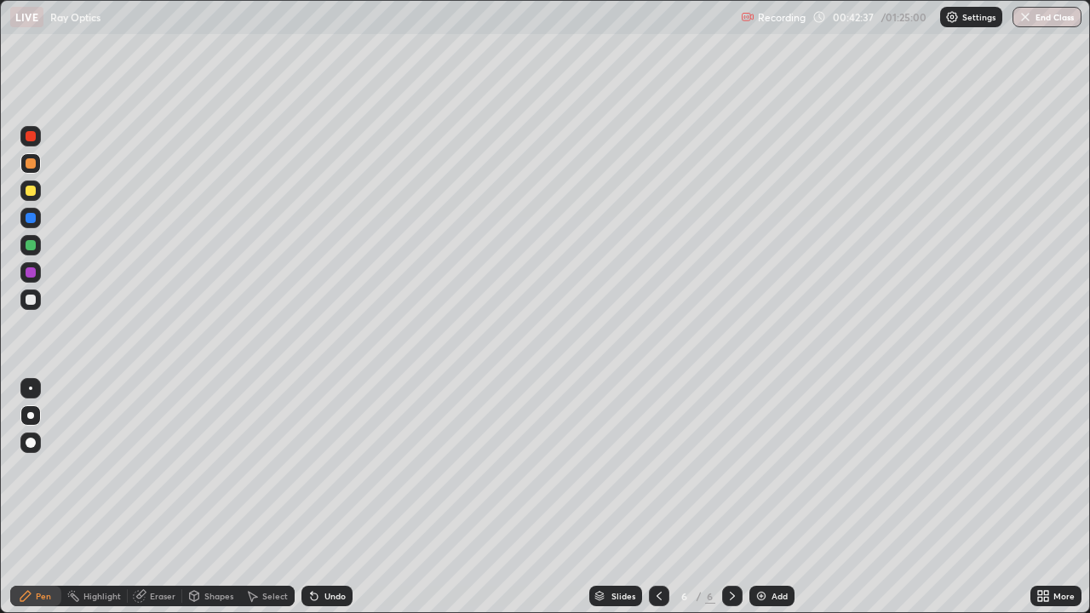
click at [760, 497] on img at bounding box center [762, 596] width 14 height 14
click at [766, 497] on img at bounding box center [762, 596] width 14 height 14
click at [158, 497] on div "Eraser" at bounding box center [163, 596] width 26 height 9
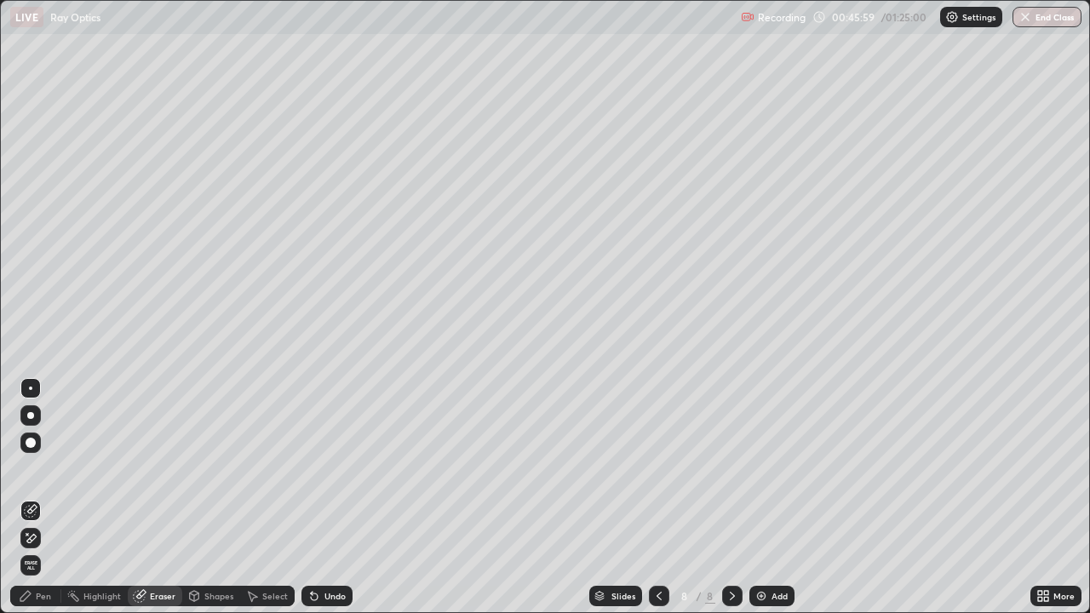
click at [45, 497] on div "Pen" at bounding box center [35, 596] width 51 height 20
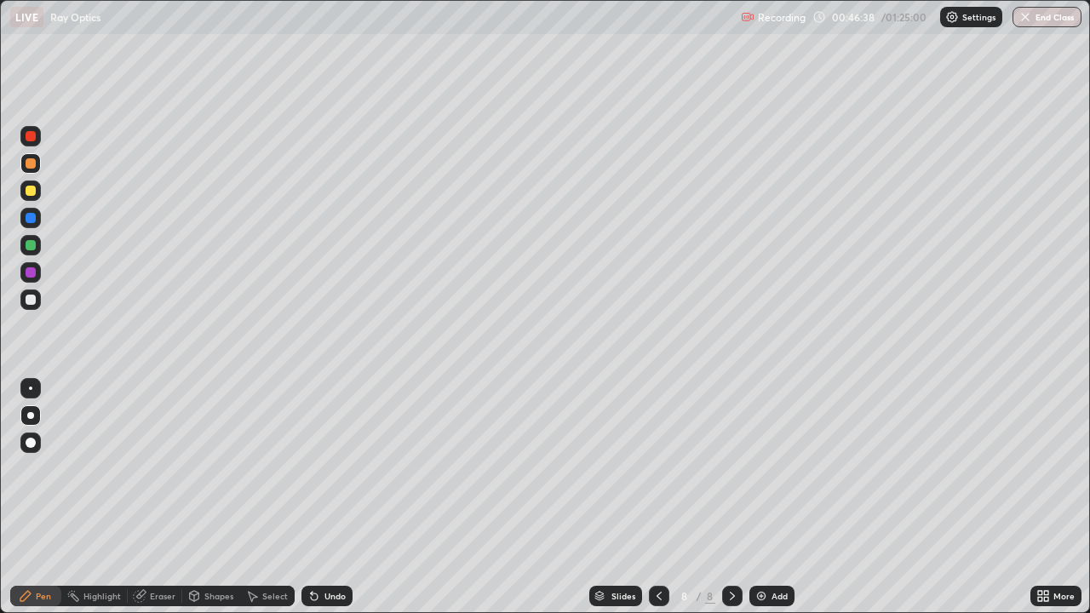
click at [149, 497] on div "Eraser" at bounding box center [155, 596] width 55 height 20
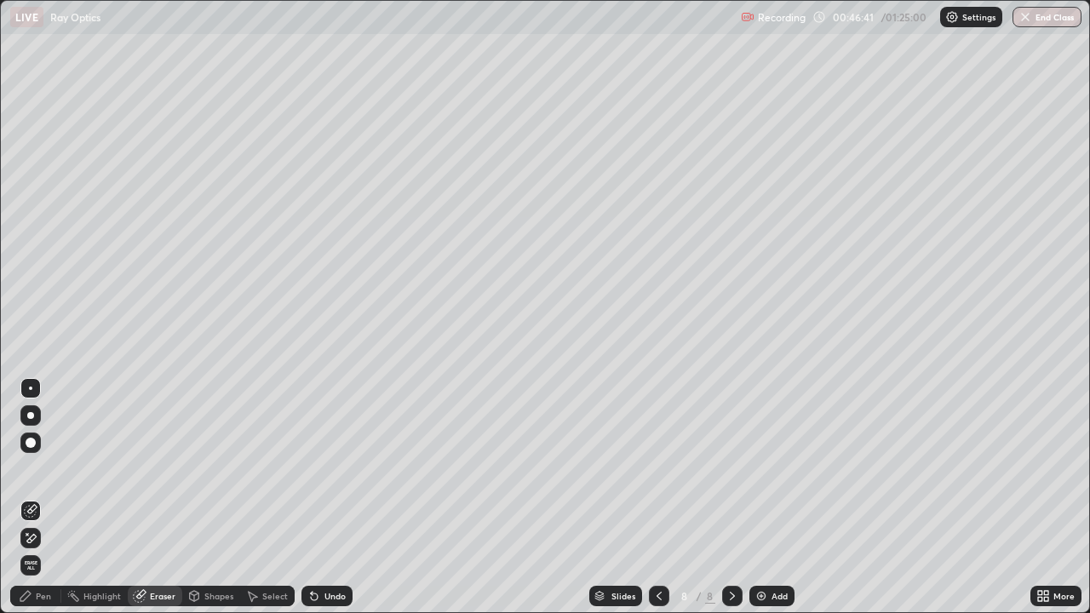
click at [47, 497] on div "Pen" at bounding box center [43, 596] width 15 height 9
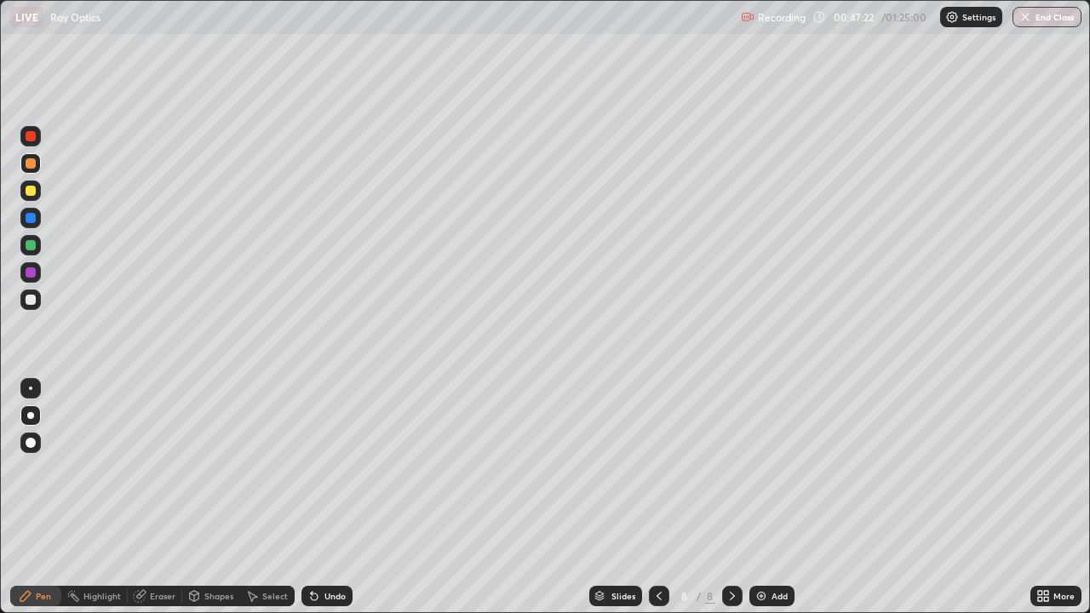
click at [785, 497] on div "Add" at bounding box center [772, 596] width 45 height 20
click at [790, 497] on div "Add" at bounding box center [772, 596] width 45 height 20
click at [657, 497] on icon at bounding box center [659, 596] width 14 height 14
click at [652, 497] on icon at bounding box center [659, 596] width 14 height 14
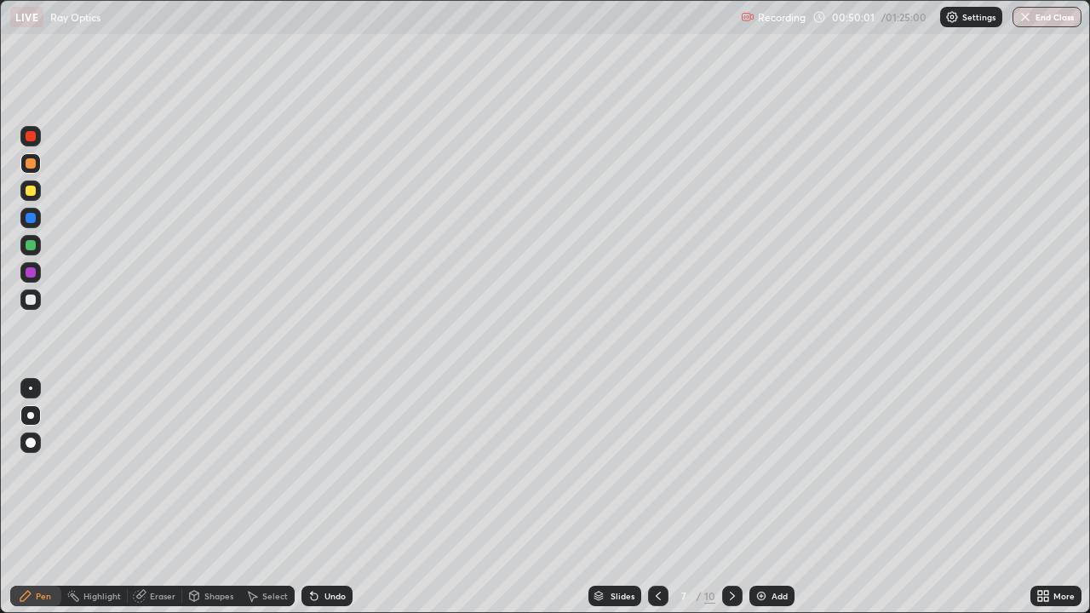
click at [167, 497] on div "Eraser" at bounding box center [163, 596] width 26 height 9
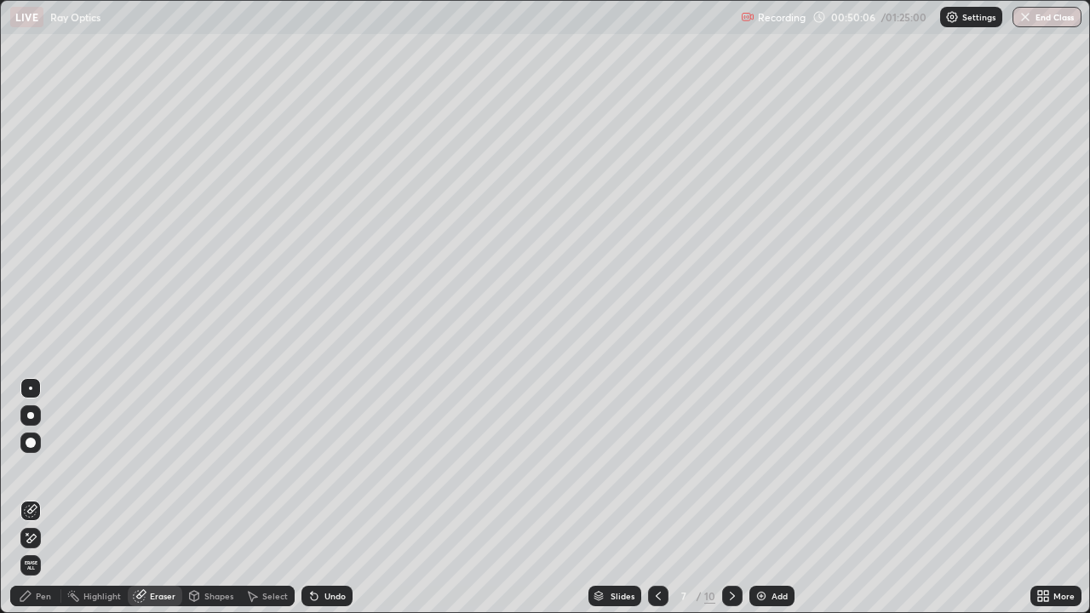
click at [44, 497] on div "Pen" at bounding box center [43, 596] width 15 height 9
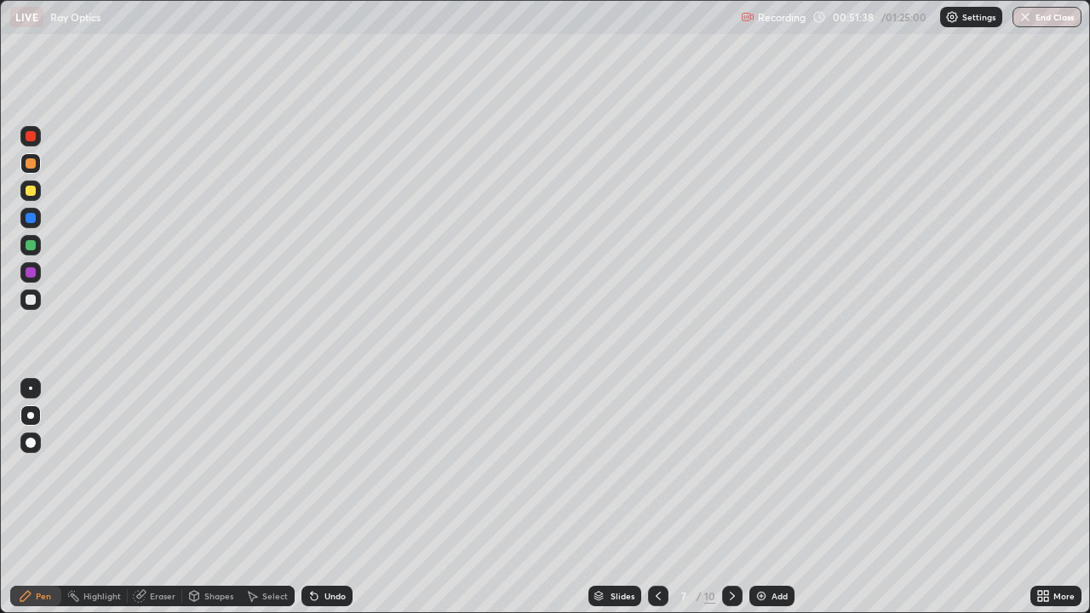
click at [731, 497] on icon at bounding box center [733, 596] width 14 height 14
click at [273, 497] on div "Select" at bounding box center [275, 596] width 26 height 9
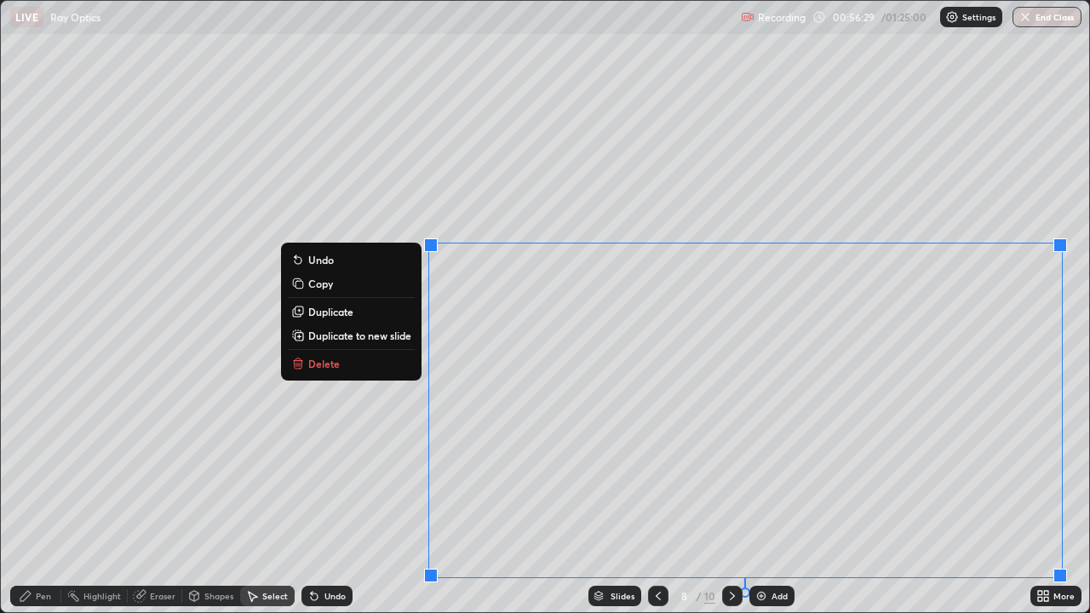
click at [382, 359] on button "Delete" at bounding box center [351, 363] width 127 height 20
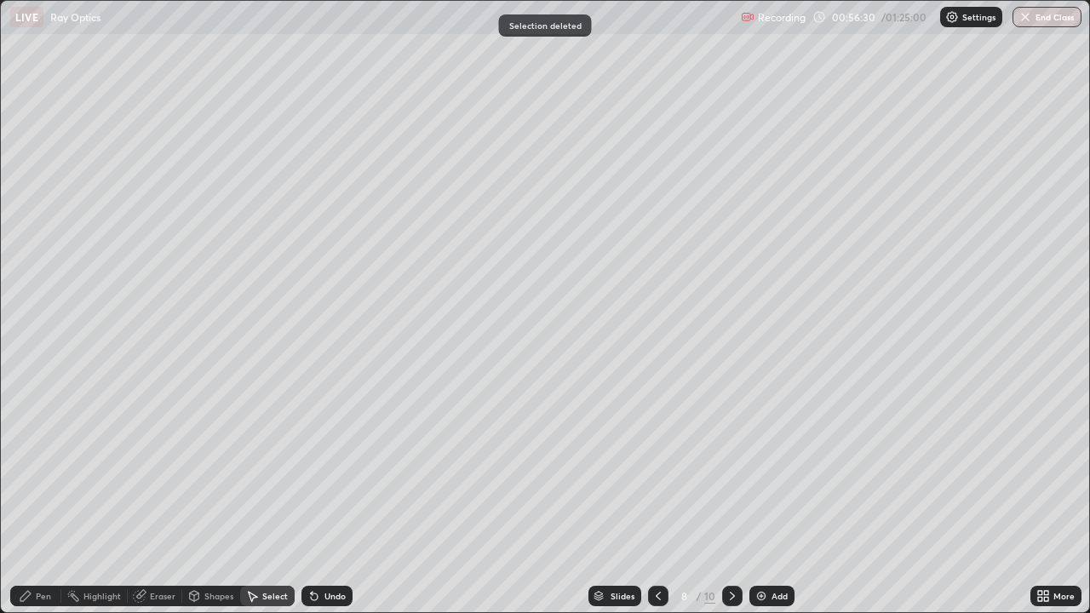
click at [34, 497] on div "Pen" at bounding box center [35, 596] width 51 height 20
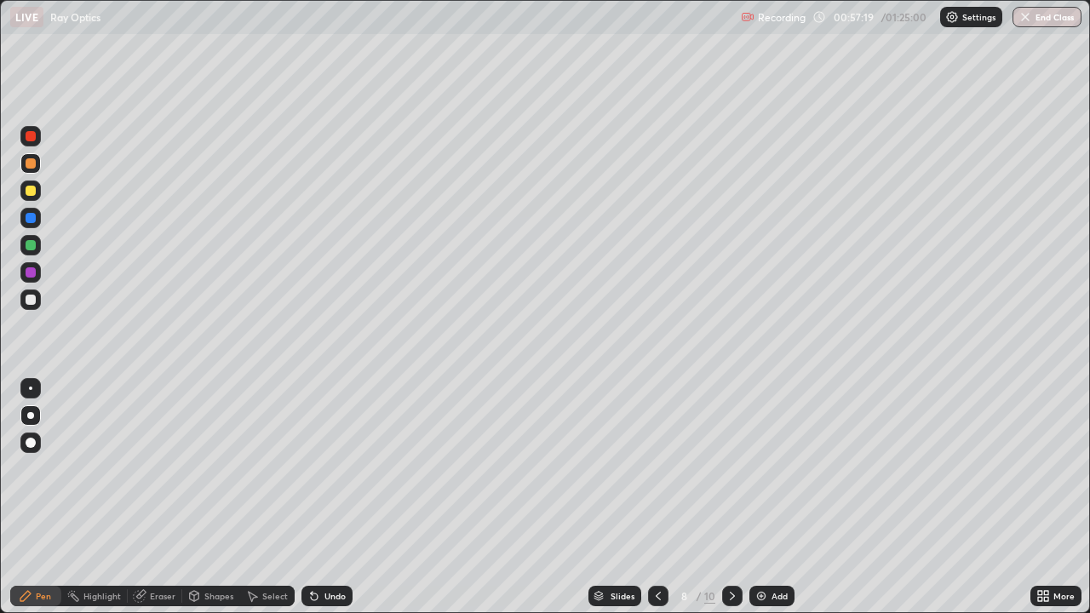
click at [729, 497] on icon at bounding box center [733, 596] width 14 height 14
